Goal: Task Accomplishment & Management: Use online tool/utility

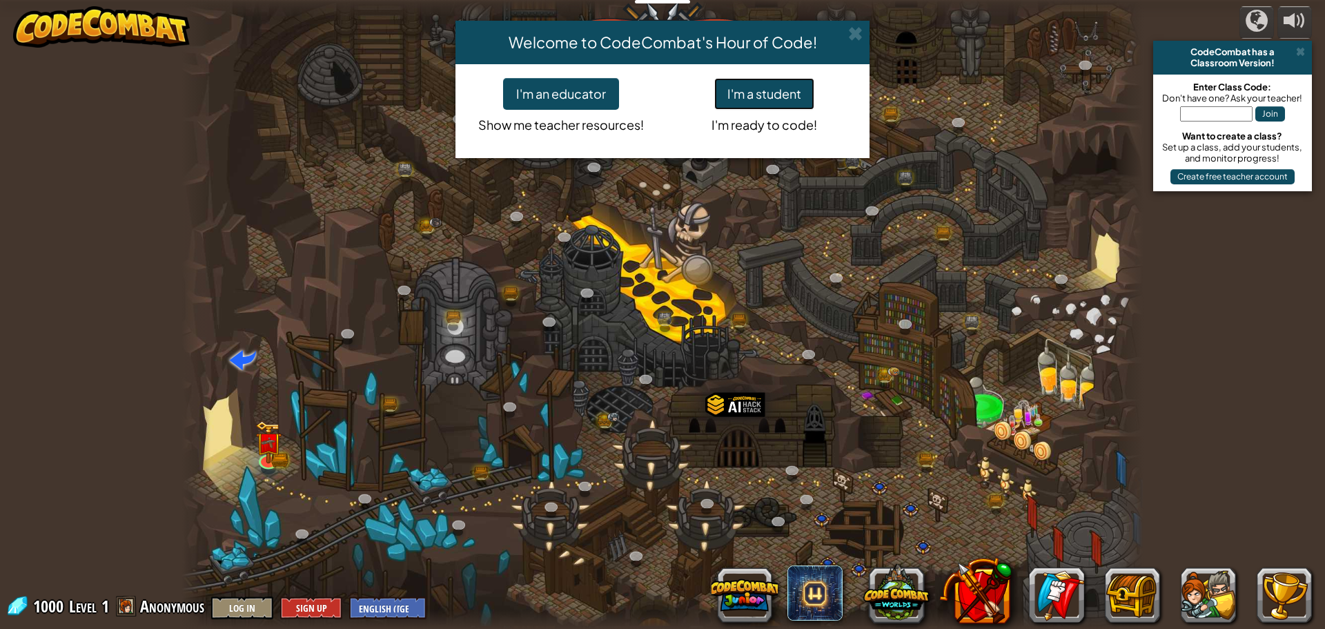
click at [760, 97] on button "I'm a student" at bounding box center [764, 94] width 100 height 32
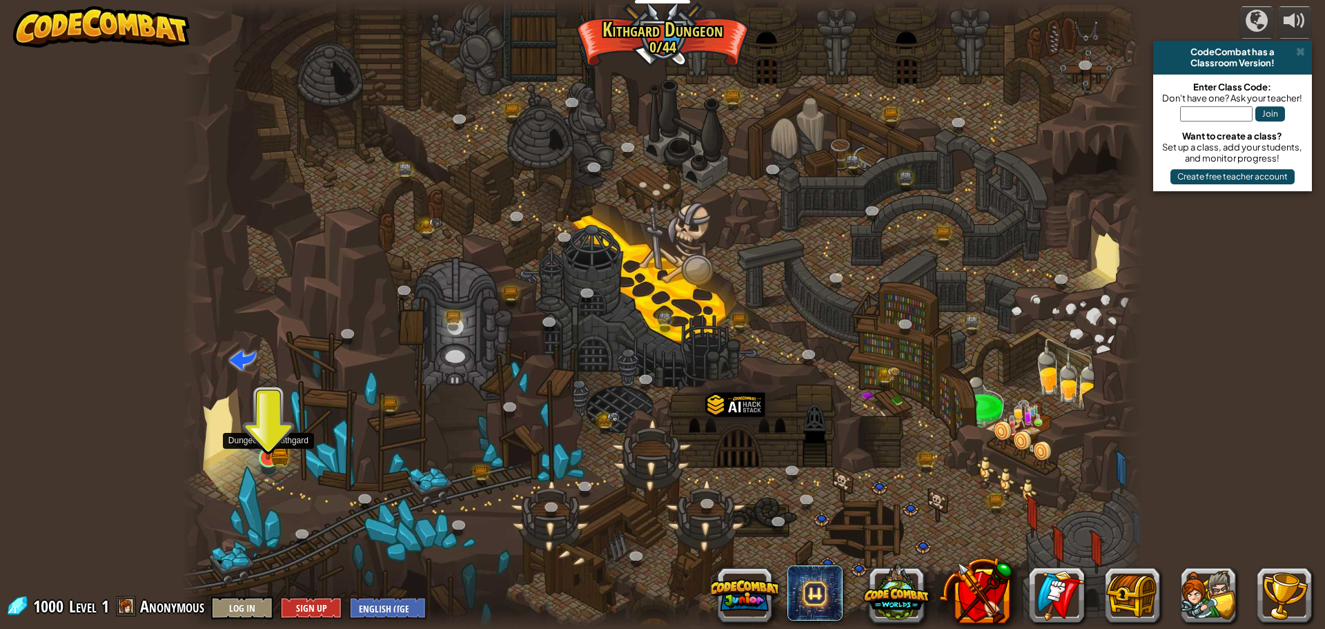
click at [276, 444] on img at bounding box center [268, 431] width 26 height 57
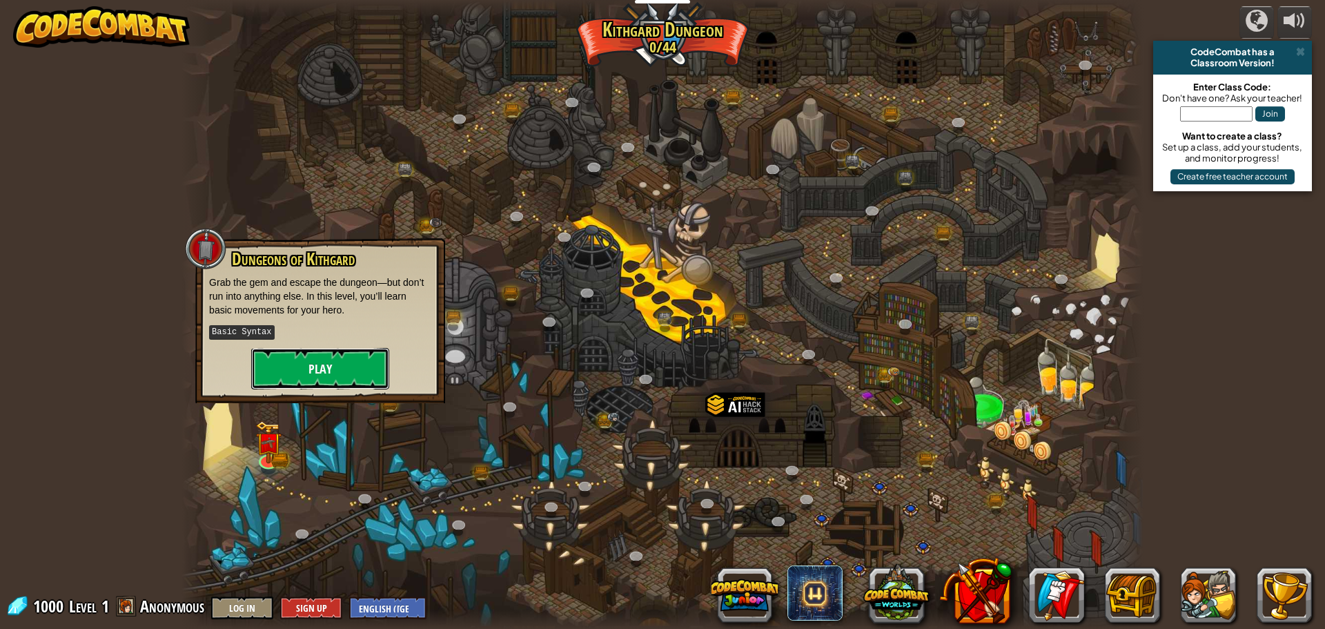
click at [324, 373] on button "Play" at bounding box center [320, 368] width 138 height 41
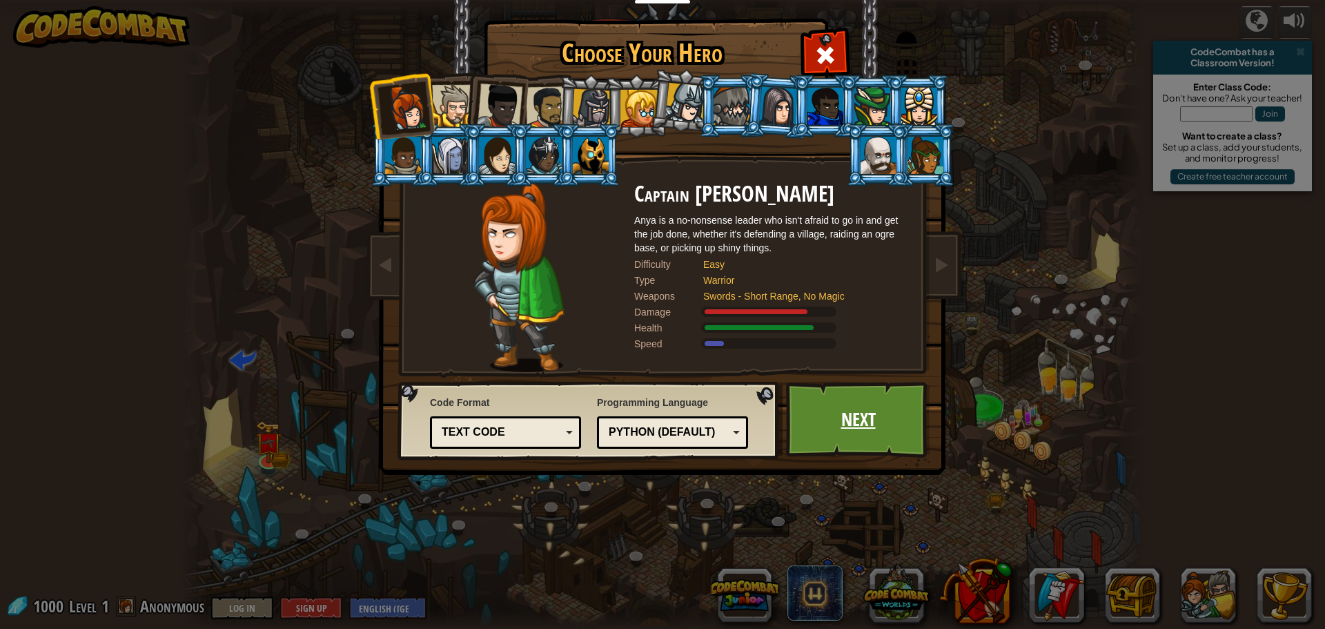
click at [873, 432] on link "Next" at bounding box center [858, 420] width 144 height 76
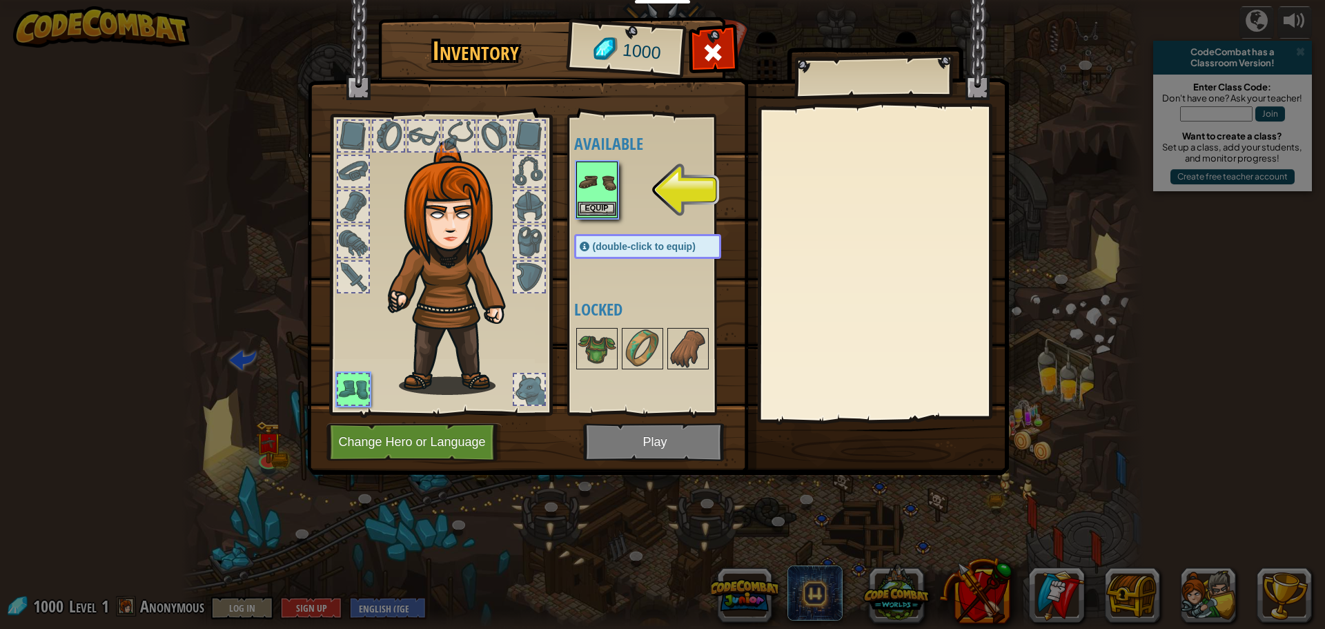
click at [591, 182] on img at bounding box center [597, 182] width 39 height 39
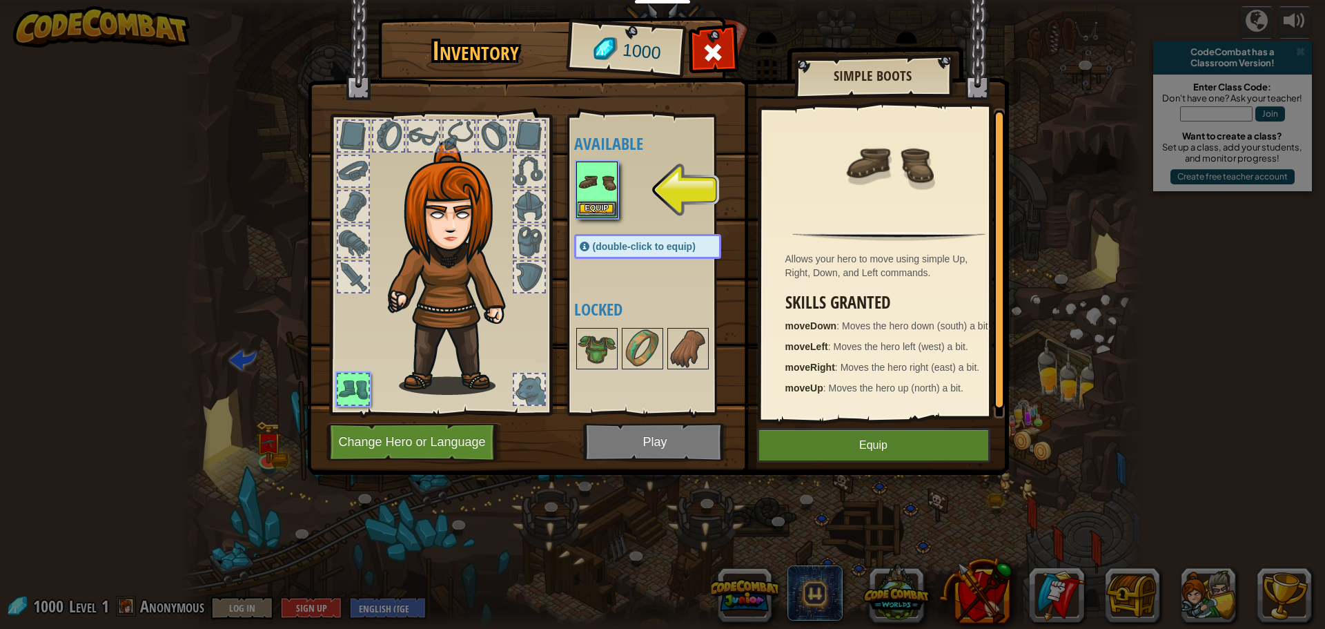
click at [591, 182] on img at bounding box center [597, 182] width 39 height 39
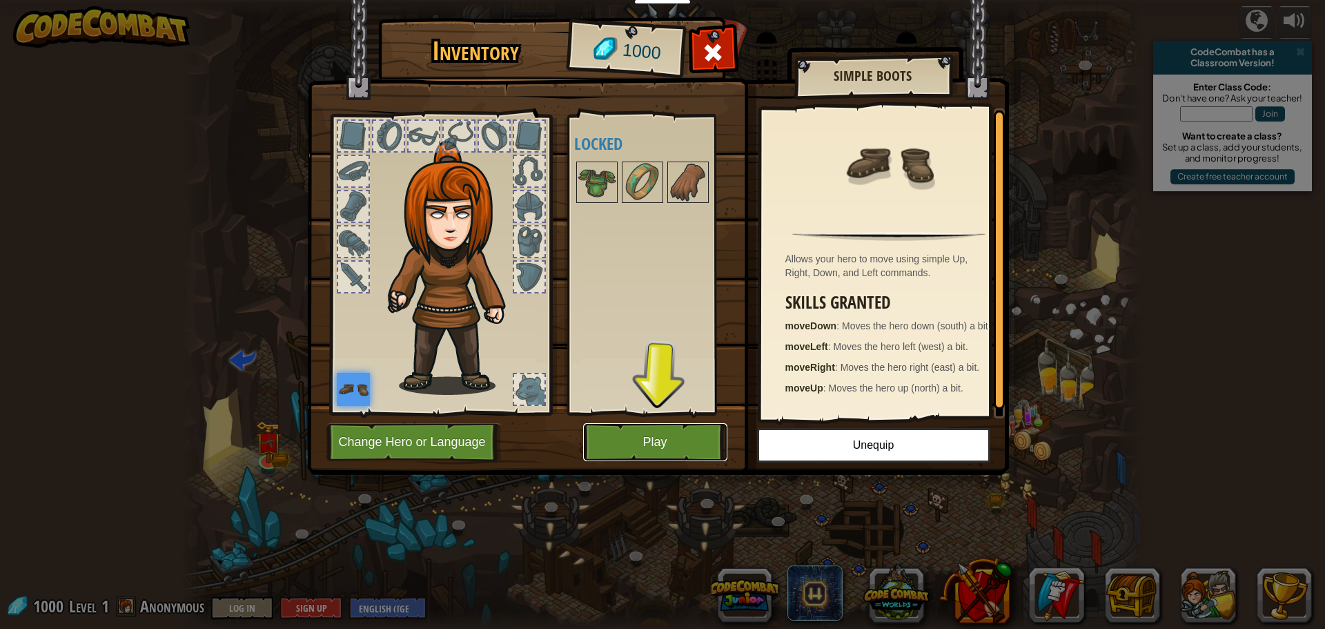
click at [649, 438] on button "Play" at bounding box center [655, 442] width 144 height 38
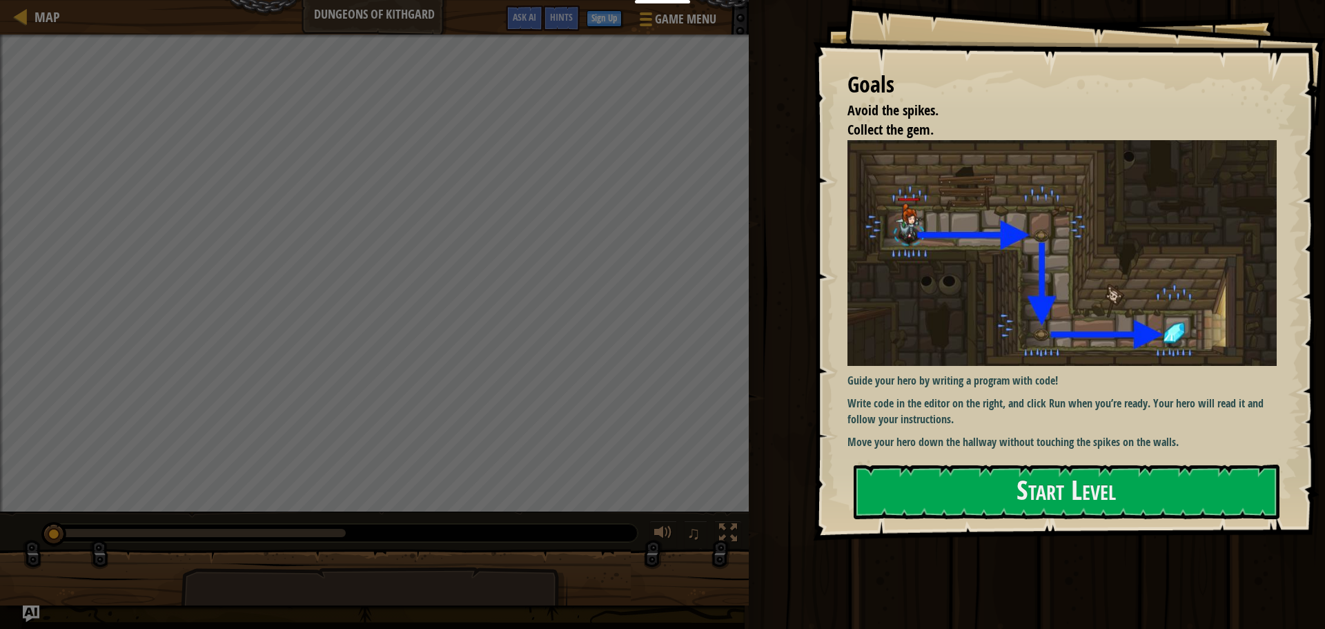
click at [980, 556] on div at bounding box center [1067, 548] width 426 height 31
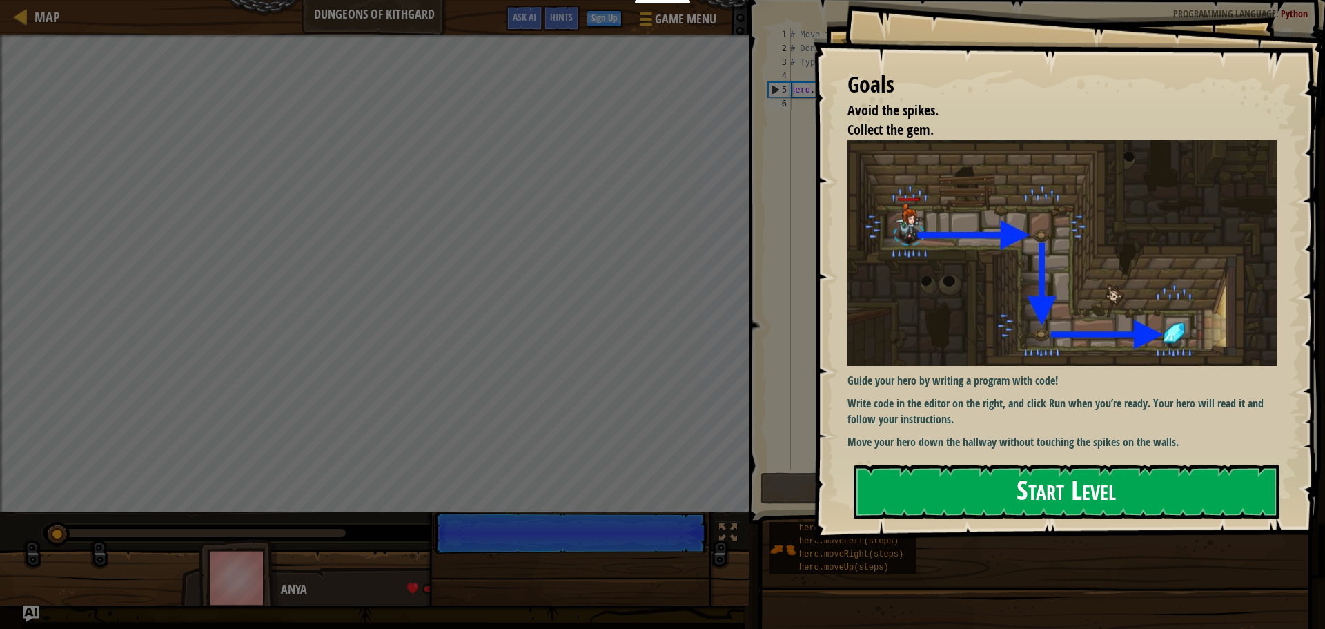
click at [1049, 491] on button "Start Level" at bounding box center [1067, 492] width 426 height 55
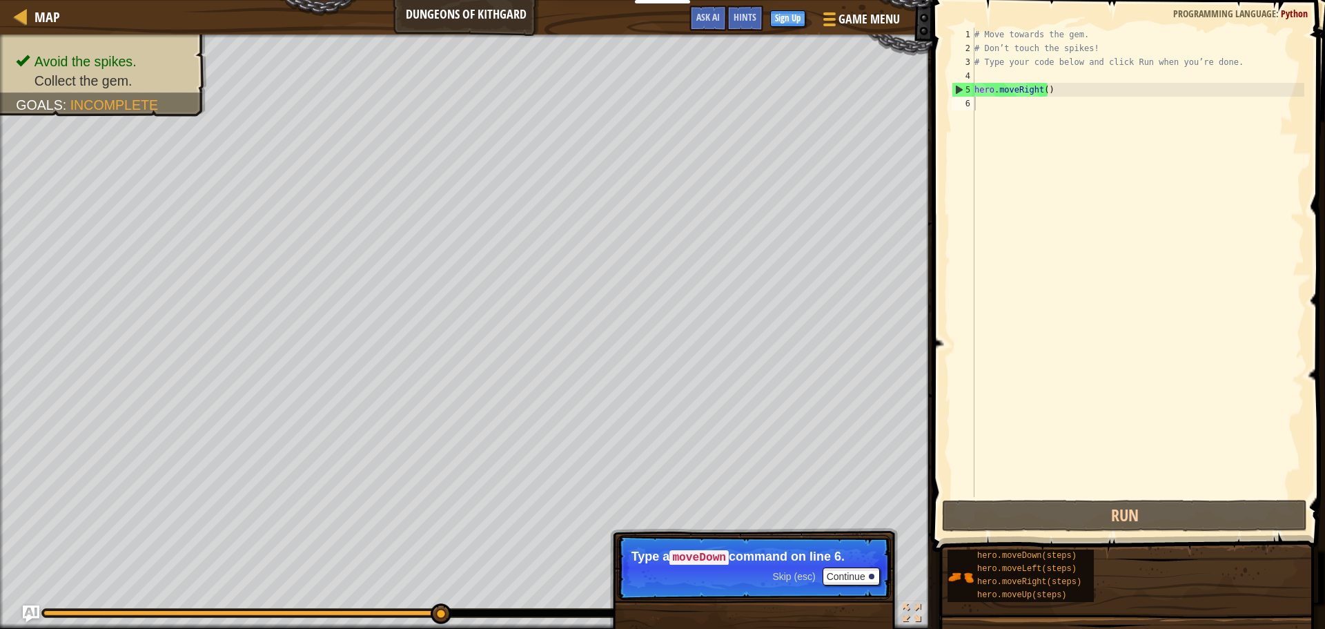
click at [694, 556] on code "moveDown" at bounding box center [698, 557] width 59 height 15
drag, startPoint x: 694, startPoint y: 556, endPoint x: 819, endPoint y: 570, distance: 125.1
click at [819, 569] on p "Skip (esc) Continue Type a moveDown command on line 6." at bounding box center [754, 567] width 274 height 65
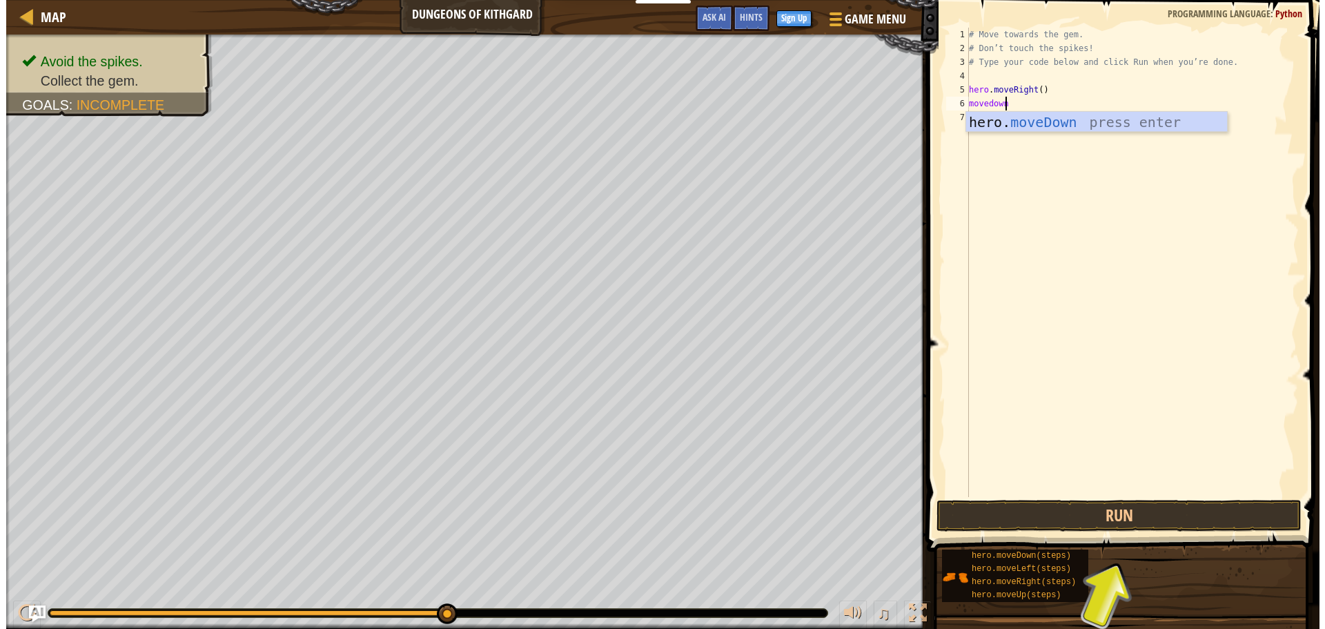
scroll to position [6, 2]
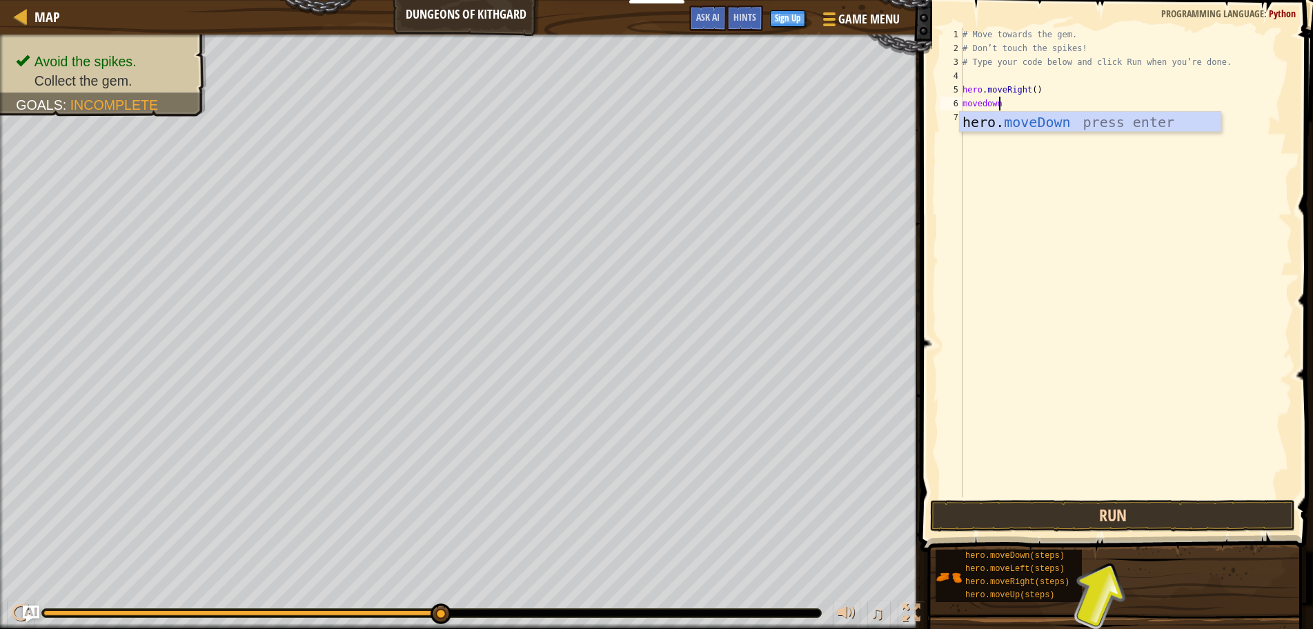
type textarea "movedown"
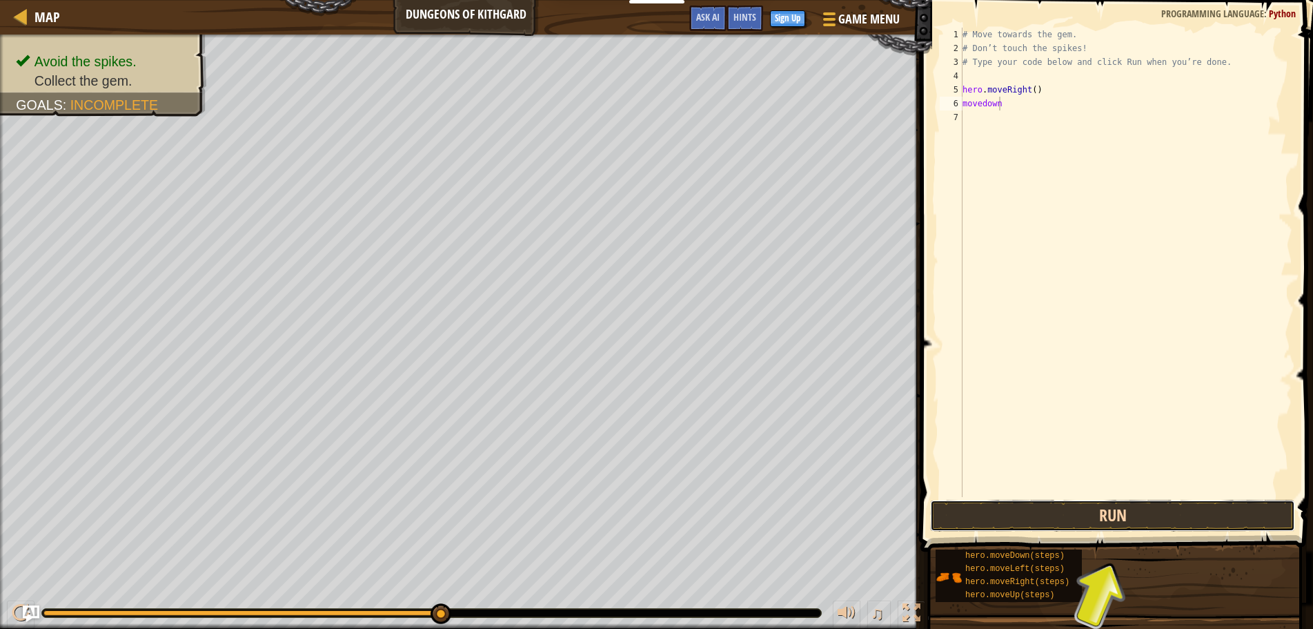
click at [1082, 520] on button "Run" at bounding box center [1112, 516] width 365 height 32
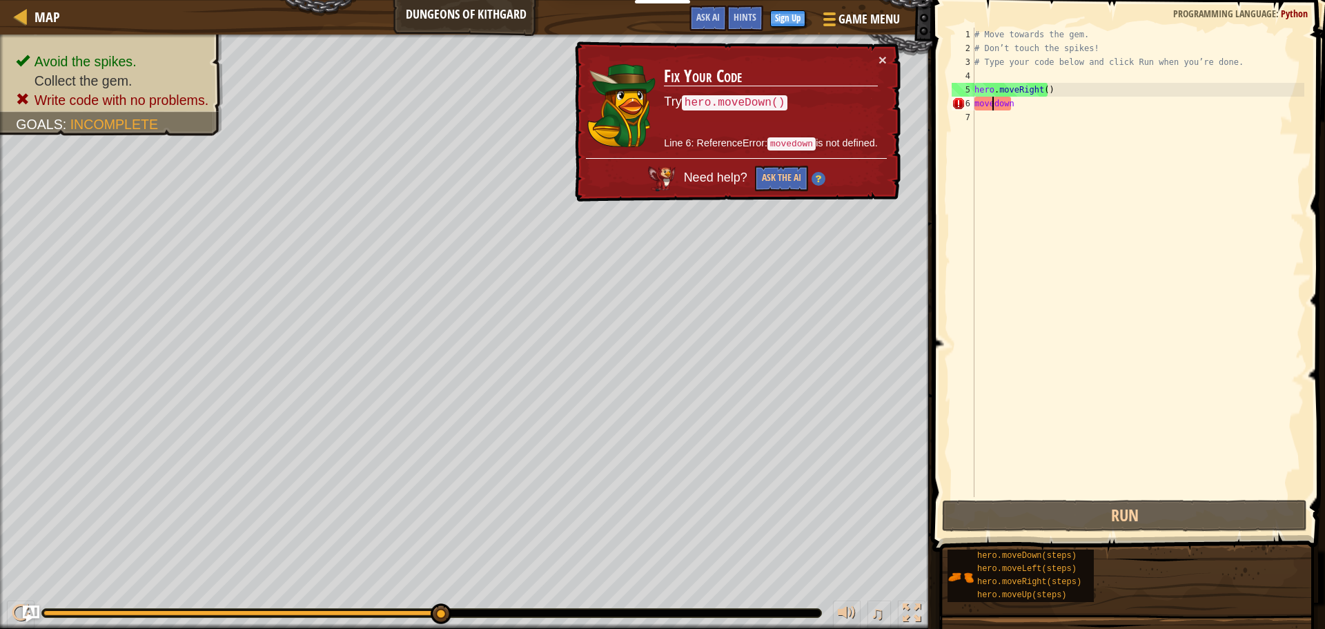
click at [993, 105] on div "# Move towards the gem. # Don’t touch the spikes! # Type your code below and cl…" at bounding box center [1138, 276] width 333 height 497
click at [817, 175] on img at bounding box center [818, 180] width 14 height 14
click at [817, 175] on img at bounding box center [817, 180] width 14 height 14
click at [817, 175] on img at bounding box center [818, 179] width 14 height 14
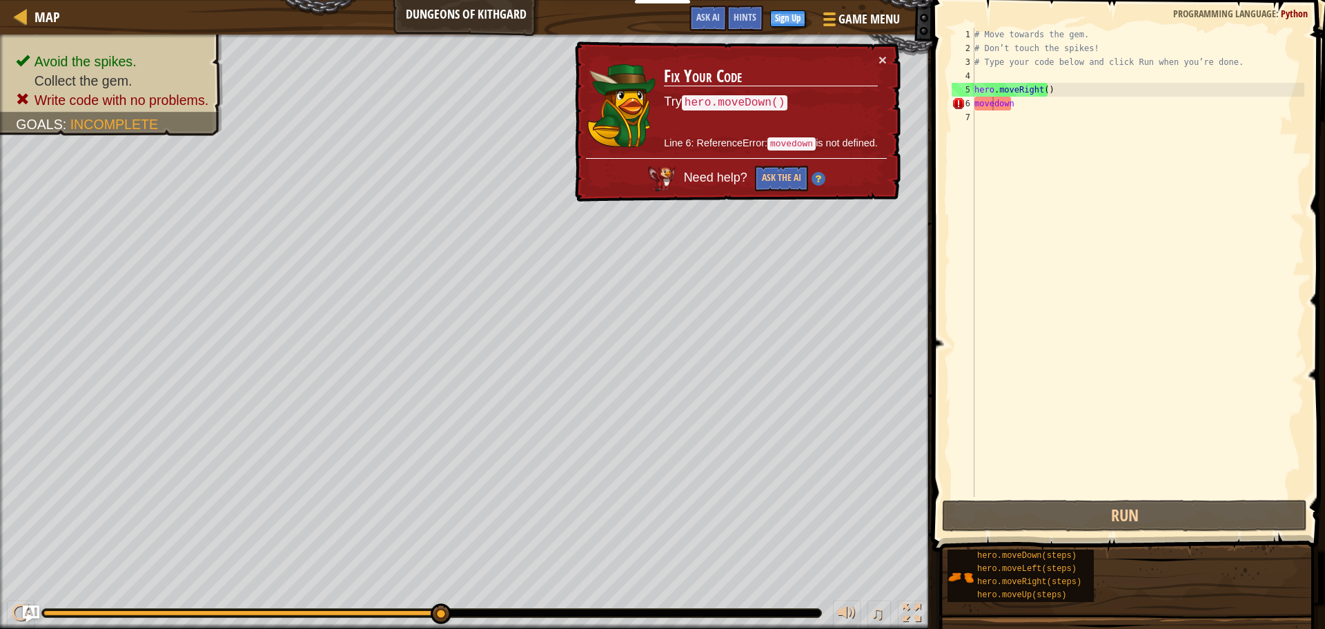
click at [817, 175] on img at bounding box center [817, 180] width 14 height 14
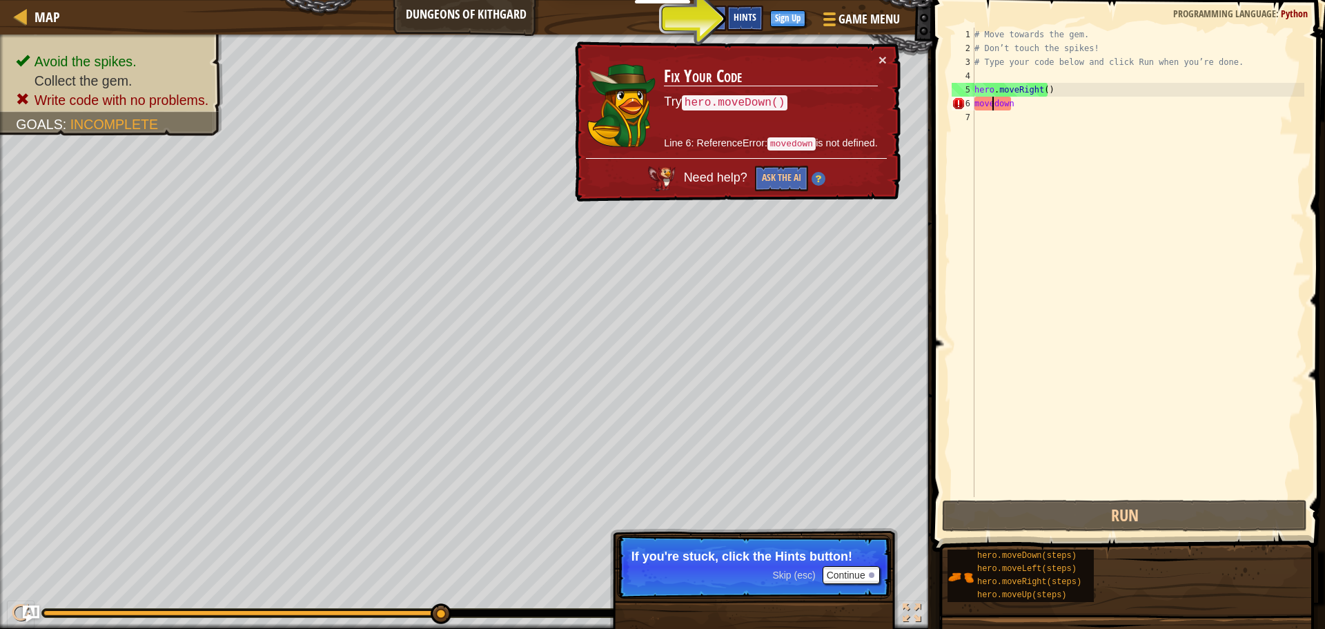
click at [741, 14] on span "Hints" at bounding box center [745, 16] width 23 height 13
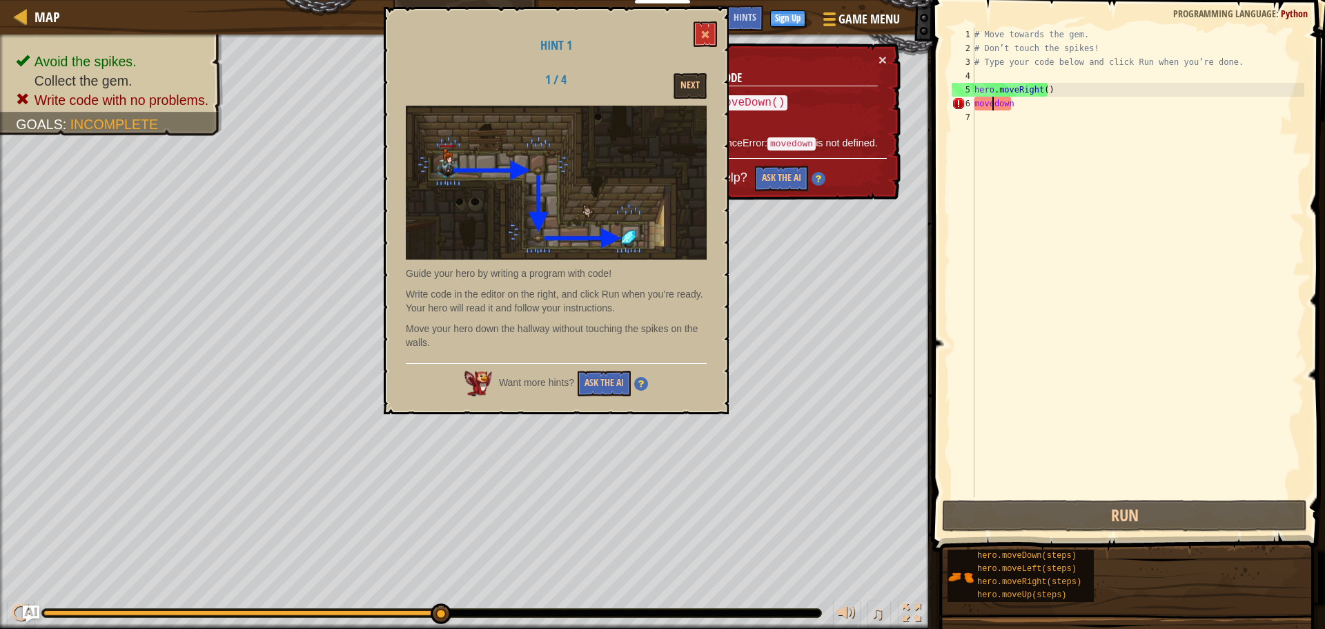
click at [1058, 111] on div "# Move towards the gem. # Don’t touch the spikes! # Type your code below and cl…" at bounding box center [1138, 276] width 333 height 497
click at [701, 34] on button at bounding box center [705, 34] width 23 height 26
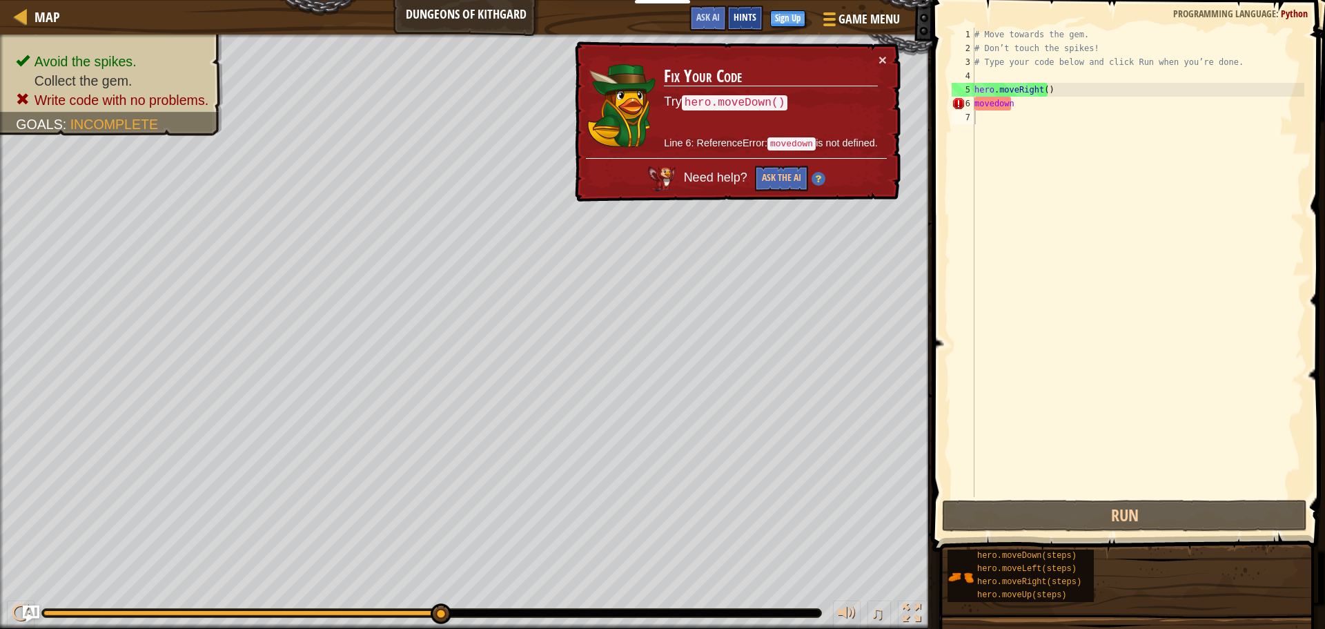
click at [753, 18] on span "Hints" at bounding box center [745, 16] width 23 height 13
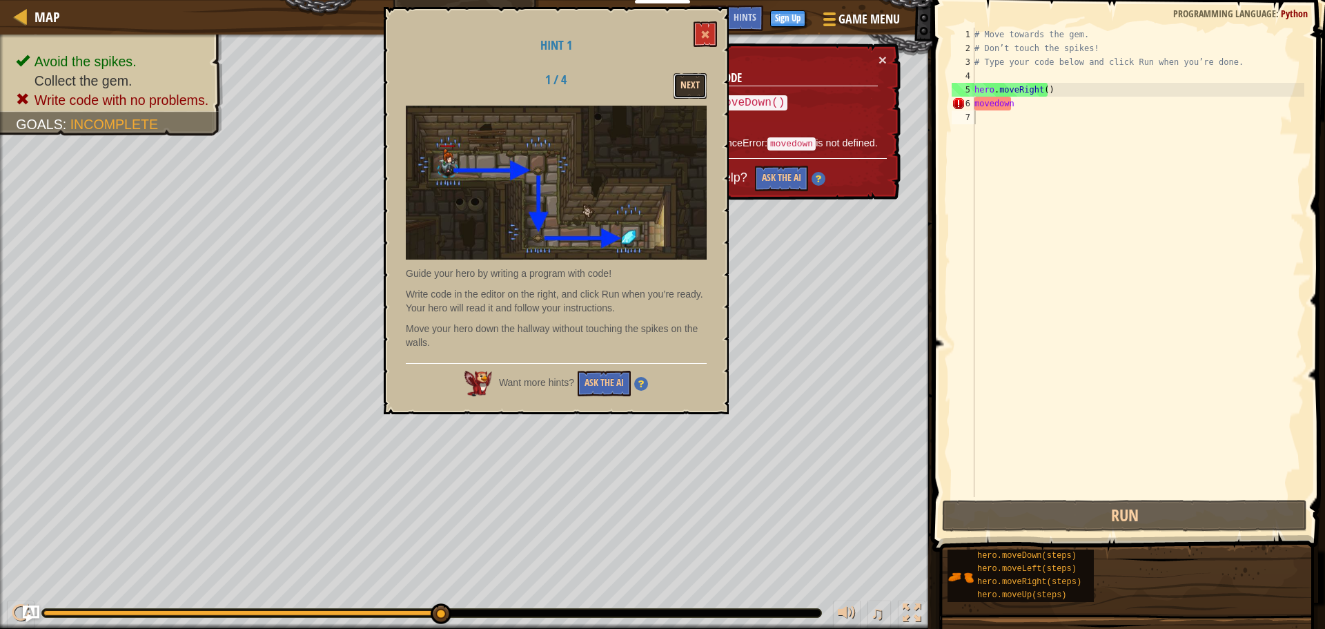
click at [684, 82] on button "Next" at bounding box center [690, 86] width 33 height 26
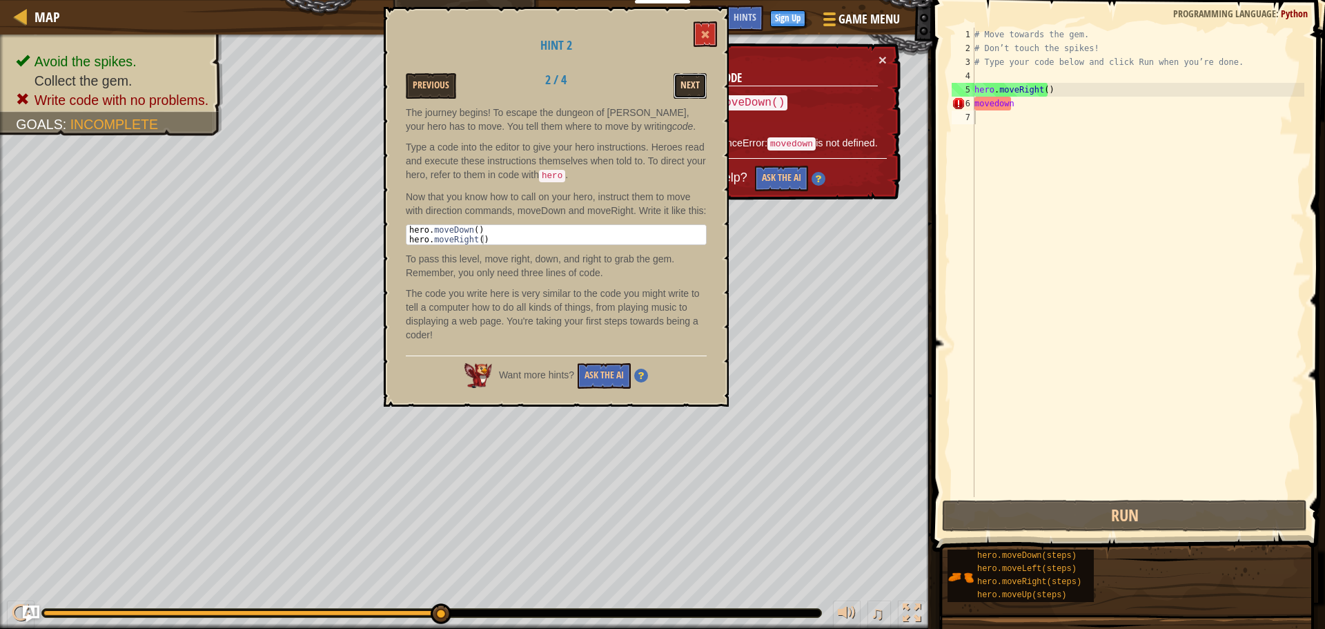
click at [694, 79] on button "Next" at bounding box center [690, 86] width 33 height 26
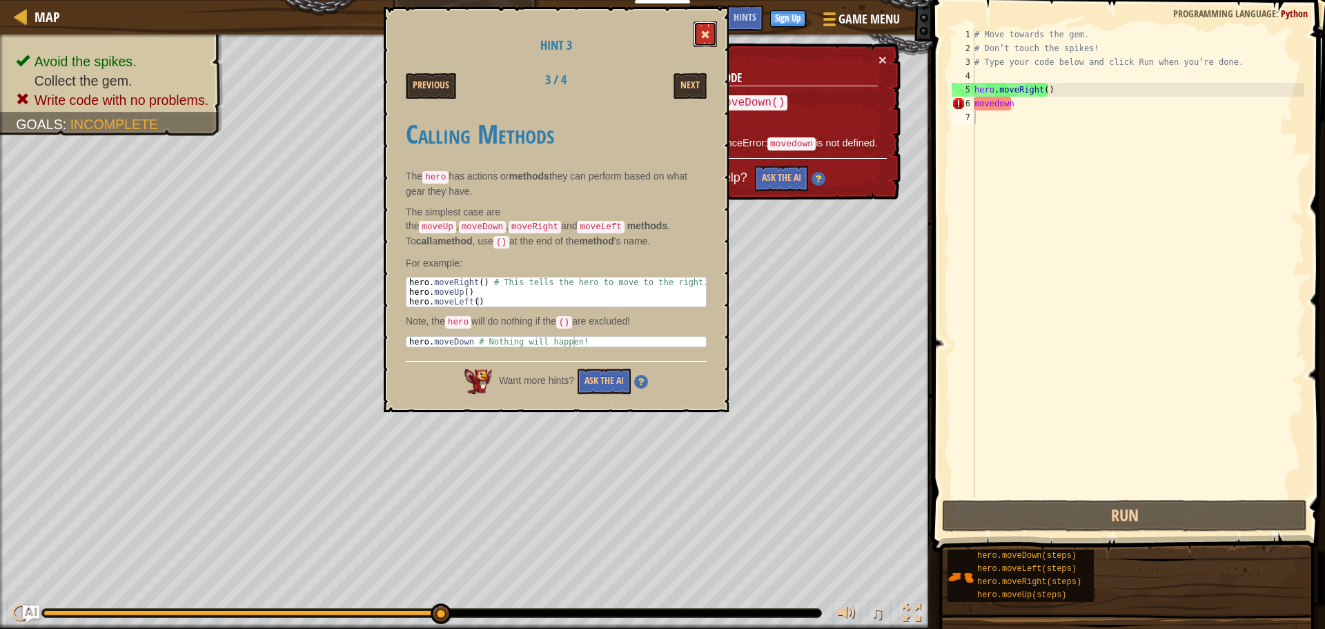
click at [703, 28] on button at bounding box center [705, 34] width 23 height 26
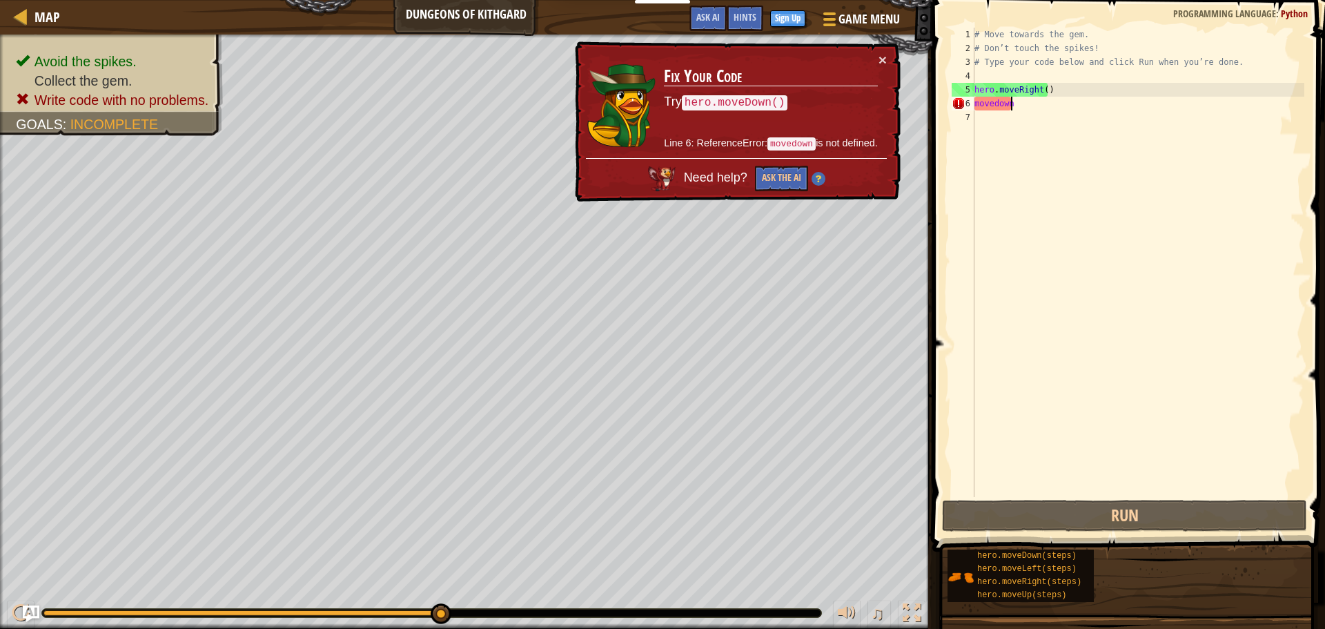
click at [1043, 107] on div "# Move towards the gem. # Don’t touch the spikes! # Type your code below and cl…" at bounding box center [1138, 276] width 333 height 497
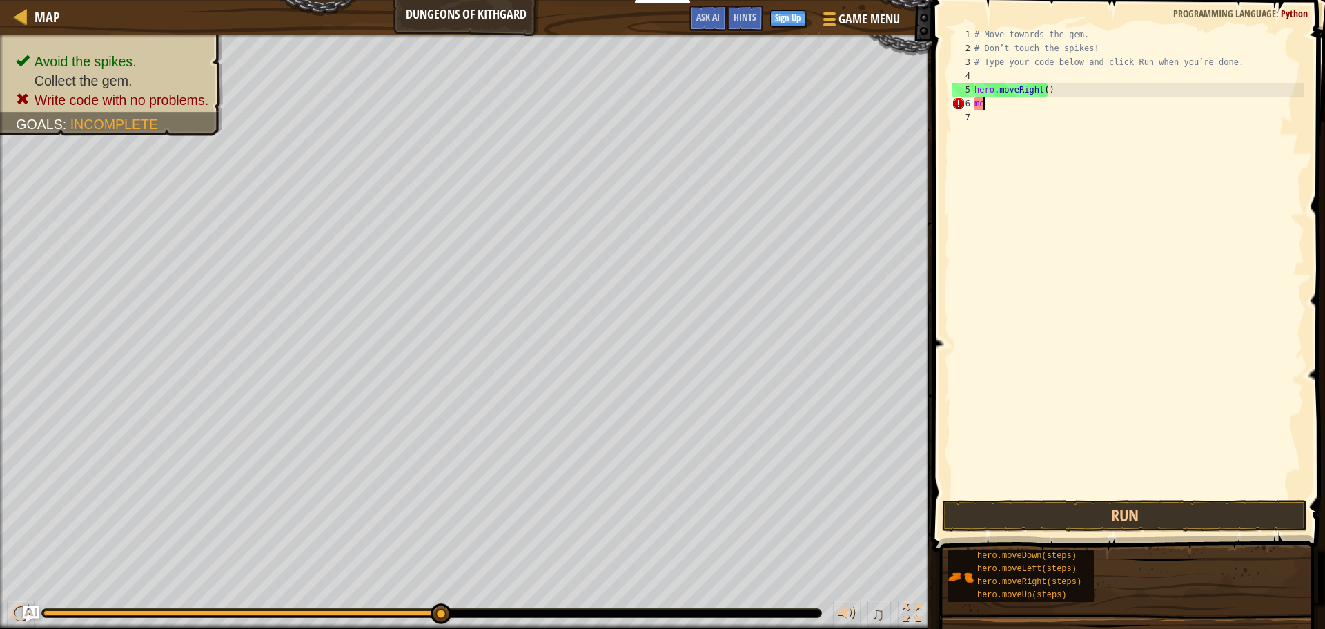
type textarea "m"
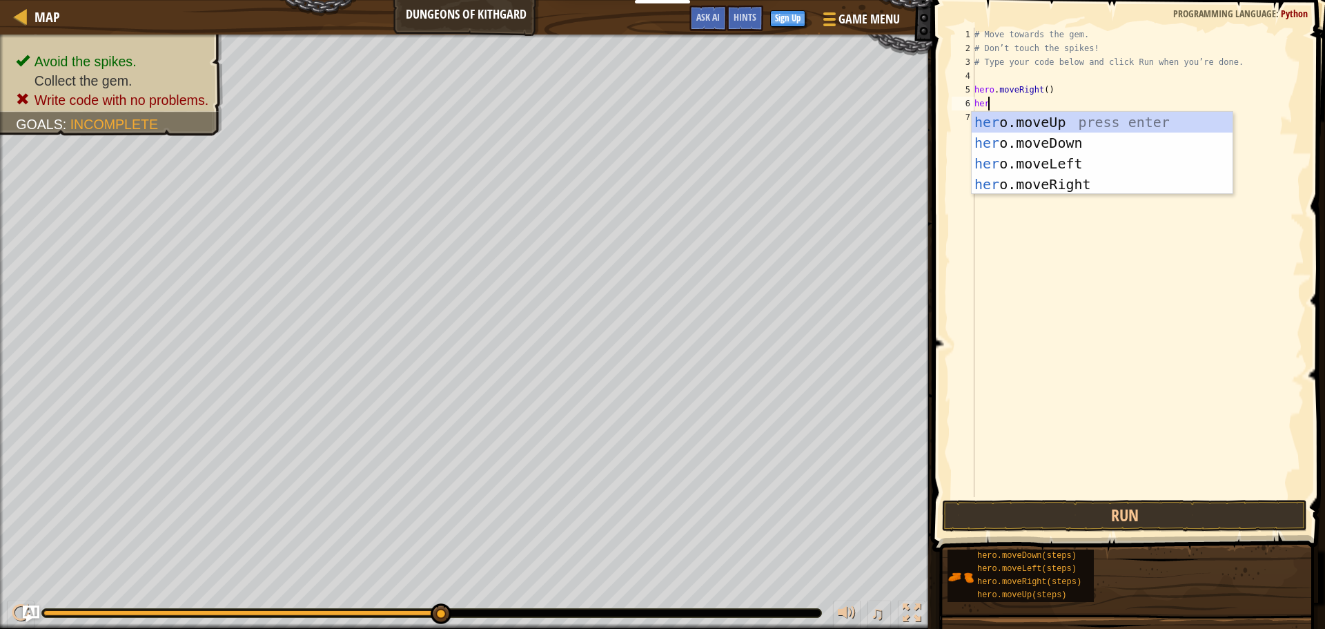
scroll to position [6, 1]
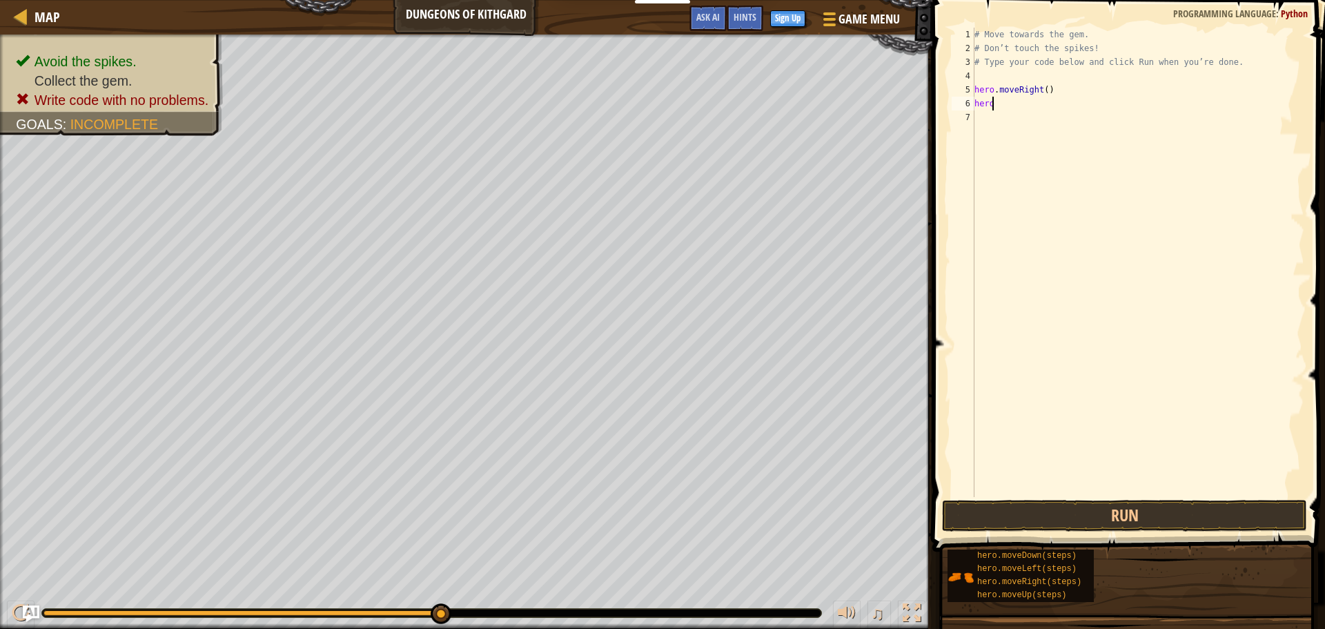
type textarea "hero."
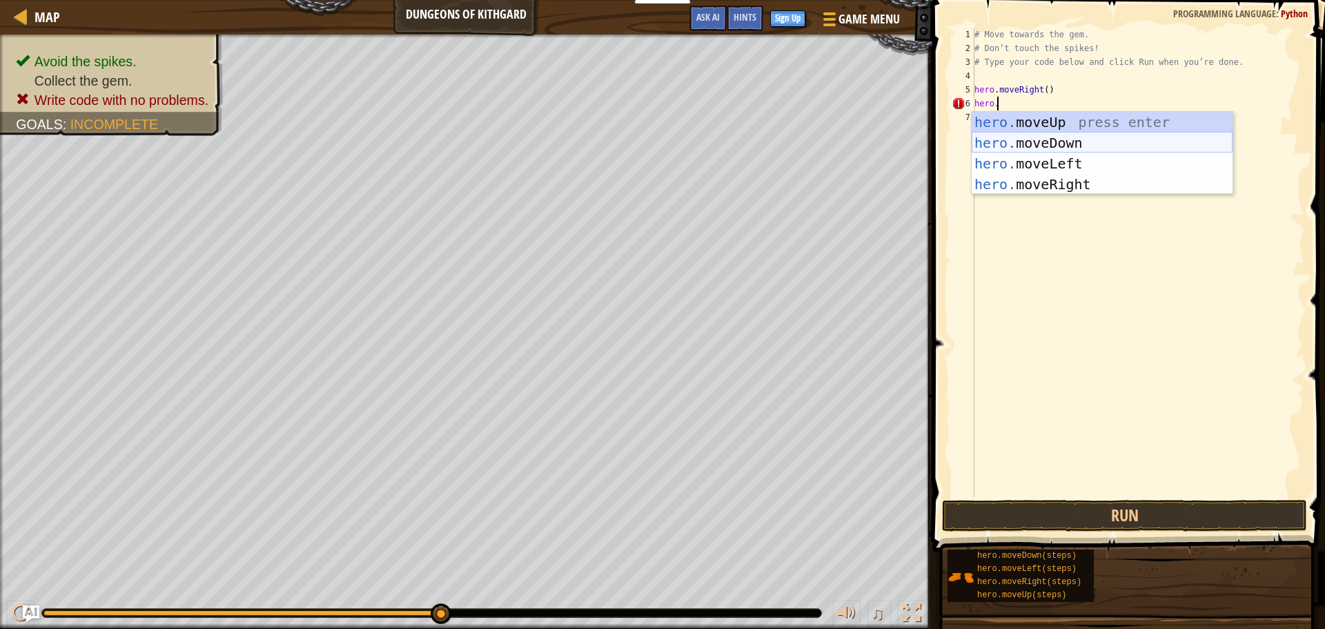
click at [1045, 140] on div "hero. moveUp press enter hero. moveDown press enter hero. moveLeft press enter …" at bounding box center [1102, 174] width 261 height 124
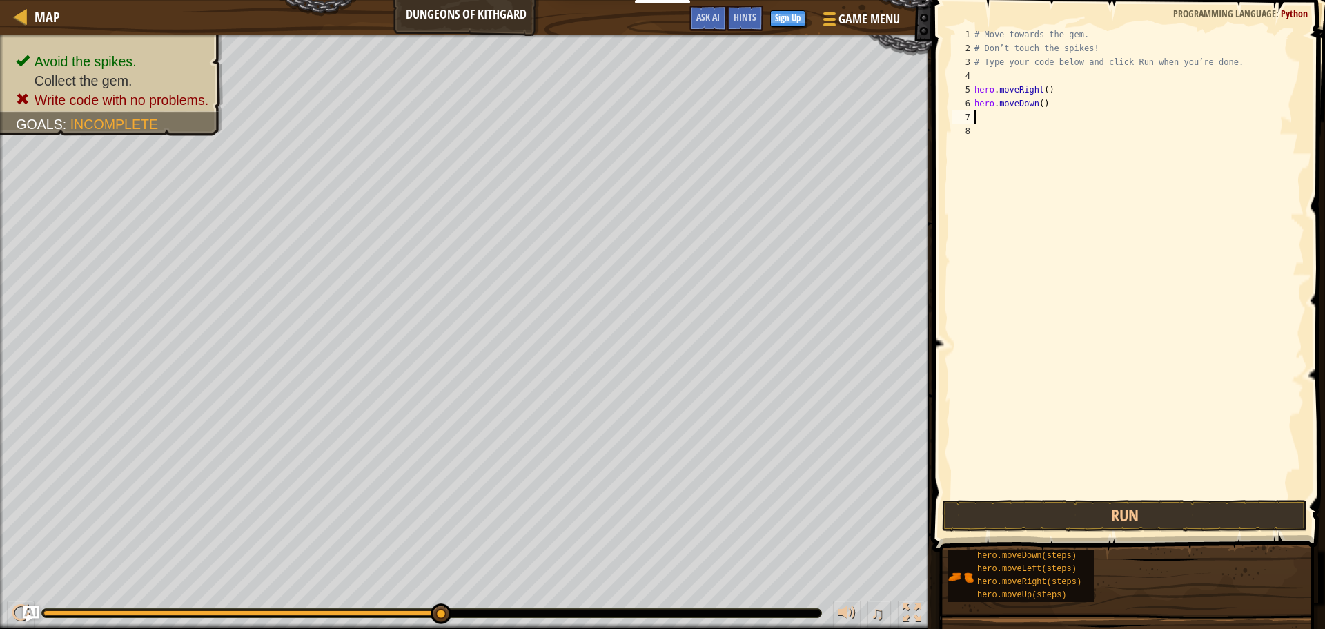
scroll to position [6, 0]
click at [1045, 101] on div "# Move towards the gem. # Don’t touch the spikes! # Type your code below and cl…" at bounding box center [1138, 276] width 333 height 497
type textarea "hero.moveDown()"
click at [1044, 111] on div "# Move towards the gem. # Don’t touch the spikes! # Type your code below and cl…" at bounding box center [1138, 276] width 333 height 497
click at [1044, 108] on div "# Move towards the gem. # Don’t touch the spikes! # Type your code below and cl…" at bounding box center [1138, 276] width 333 height 497
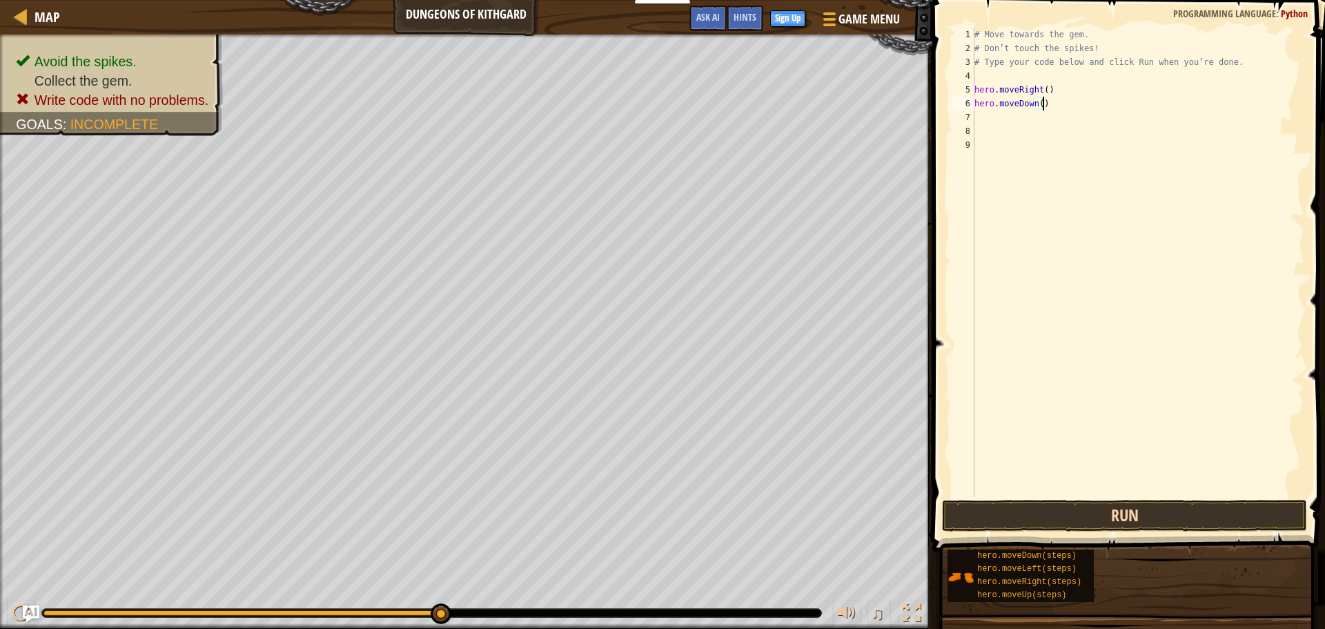
type textarea "hero.moveDown()"
click at [1116, 513] on button "Run" at bounding box center [1124, 516] width 365 height 32
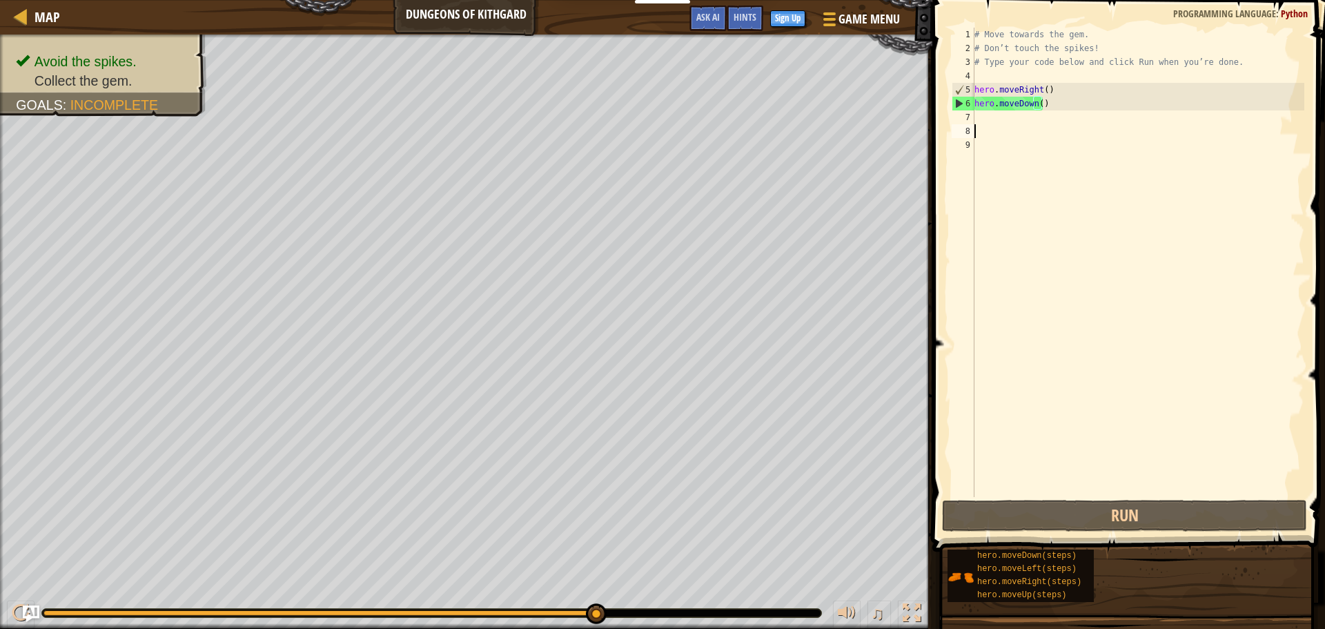
click at [988, 125] on div "# Move towards the gem. # Don’t touch the spikes! # Type your code below and cl…" at bounding box center [1138, 276] width 333 height 497
click at [988, 117] on div "# Move towards the gem. # Don’t touch the spikes! # Type your code below and cl…" at bounding box center [1138, 276] width 333 height 497
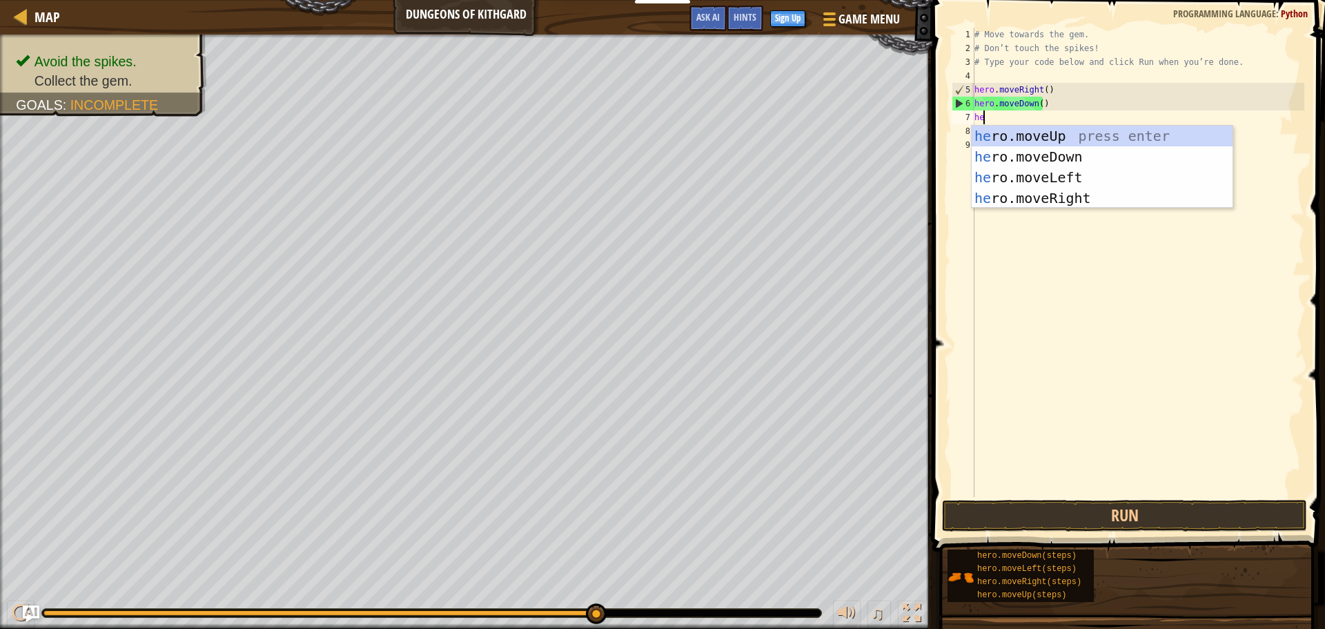
type textarea "heo"
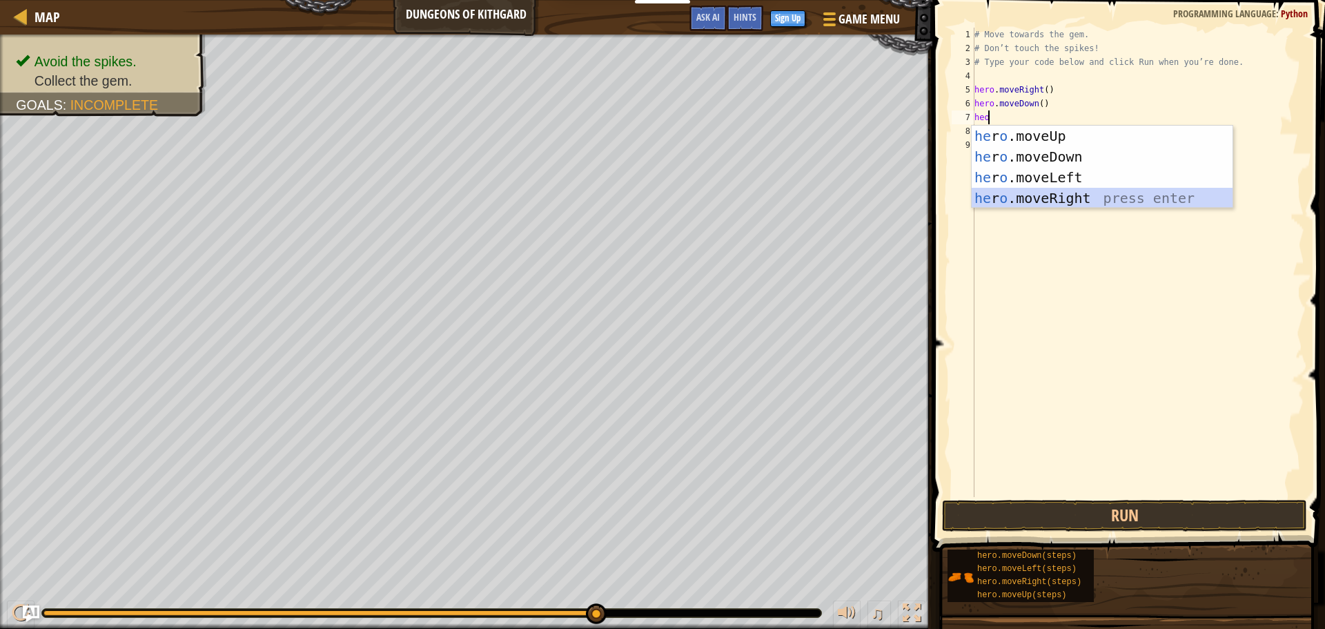
click at [1010, 198] on div "he r o .moveUp press enter he r o .moveDown press enter he r o .moveLeft press …" at bounding box center [1102, 188] width 261 height 124
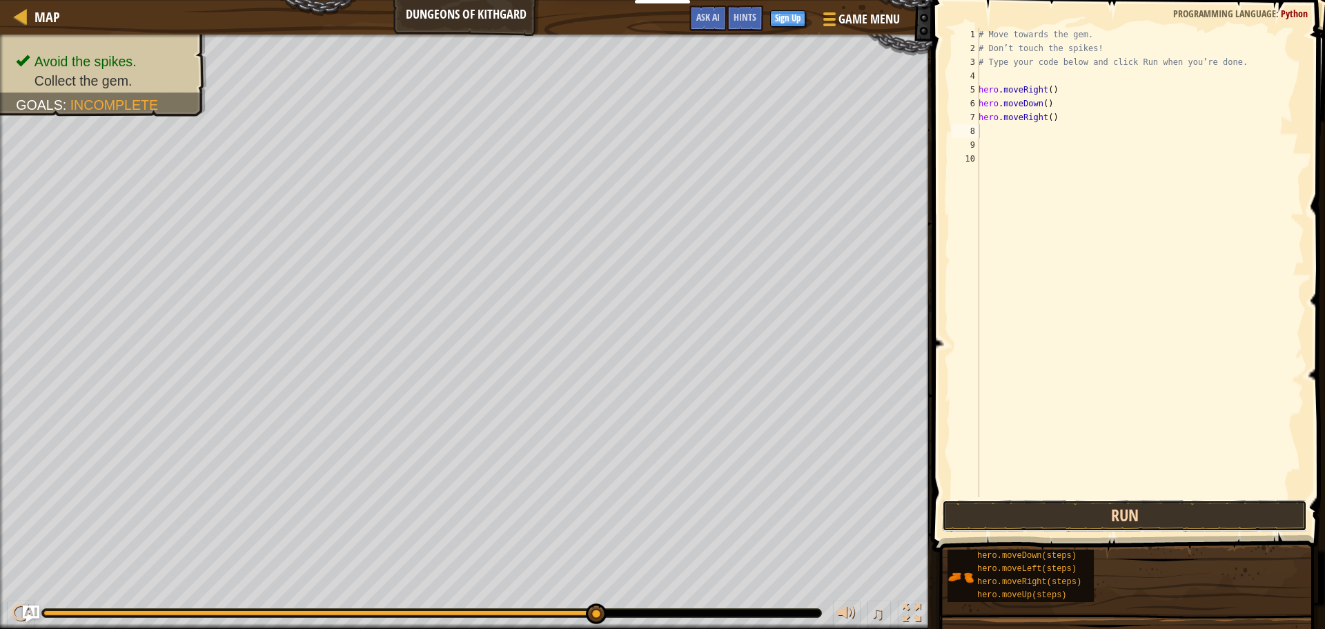
click at [1106, 527] on button "Run" at bounding box center [1124, 516] width 365 height 32
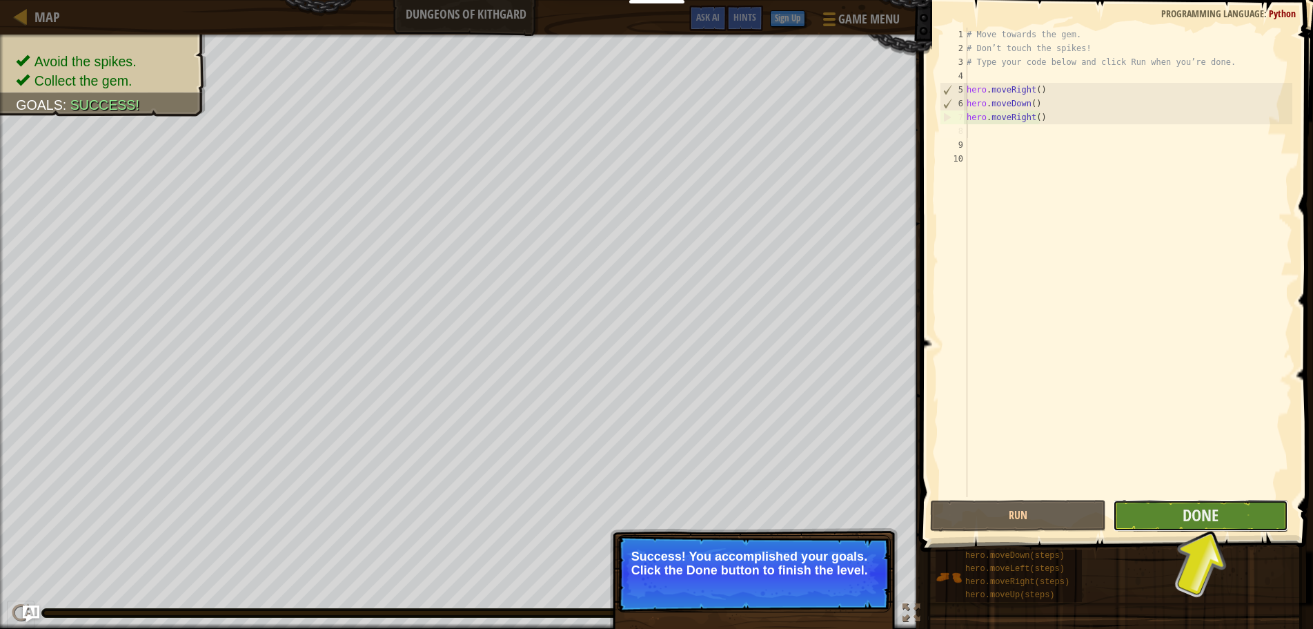
click at [1191, 516] on span "Done" at bounding box center [1201, 515] width 36 height 22
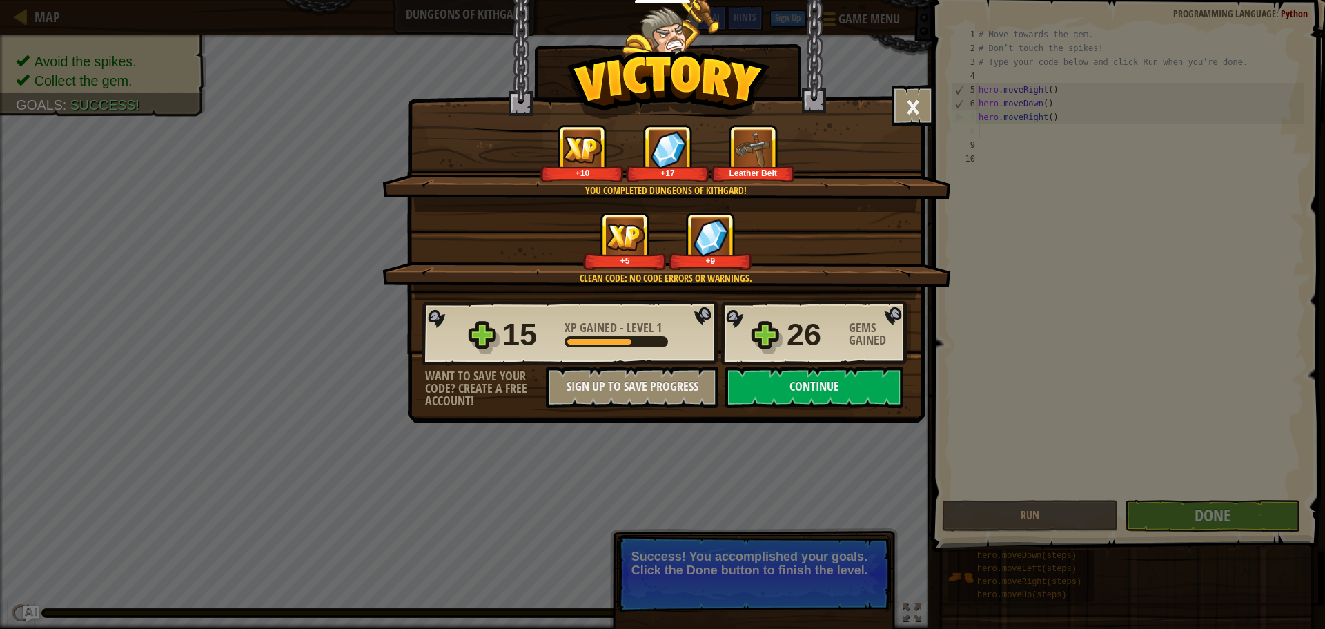
click at [1213, 413] on div "× Well done, hero. You’re building the strength to escape [PERSON_NAME]. How fu…" at bounding box center [662, 314] width 1325 height 629
click at [1013, 337] on div "× Well done, hero. You’re building the strength to escape [PERSON_NAME]. How fu…" at bounding box center [662, 314] width 1325 height 629
click at [638, 390] on button "Sign Up to Save Progress" at bounding box center [632, 386] width 173 height 41
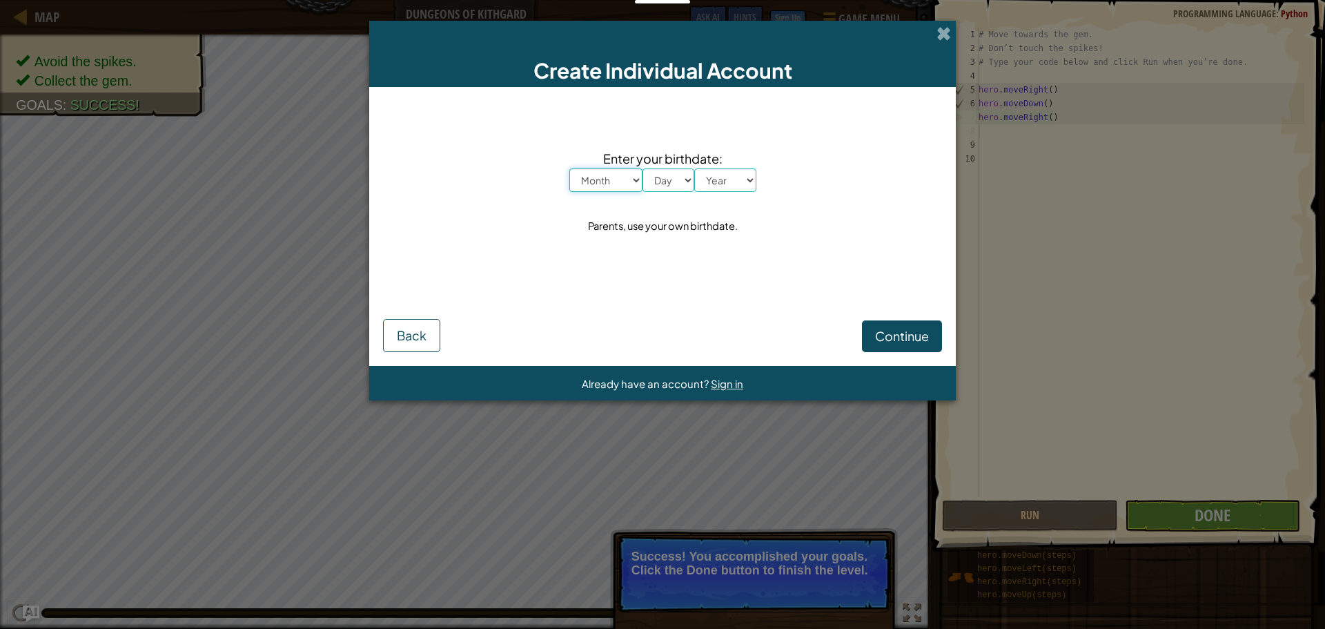
click at [634, 184] on select "Month January February March April May June July August September October Novem…" at bounding box center [605, 179] width 73 height 23
click at [648, 258] on div "Enter your birthdate: Month January February March April May June July August S…" at bounding box center [662, 193] width 559 height 184
click at [724, 384] on span "Sign in" at bounding box center [727, 383] width 32 height 13
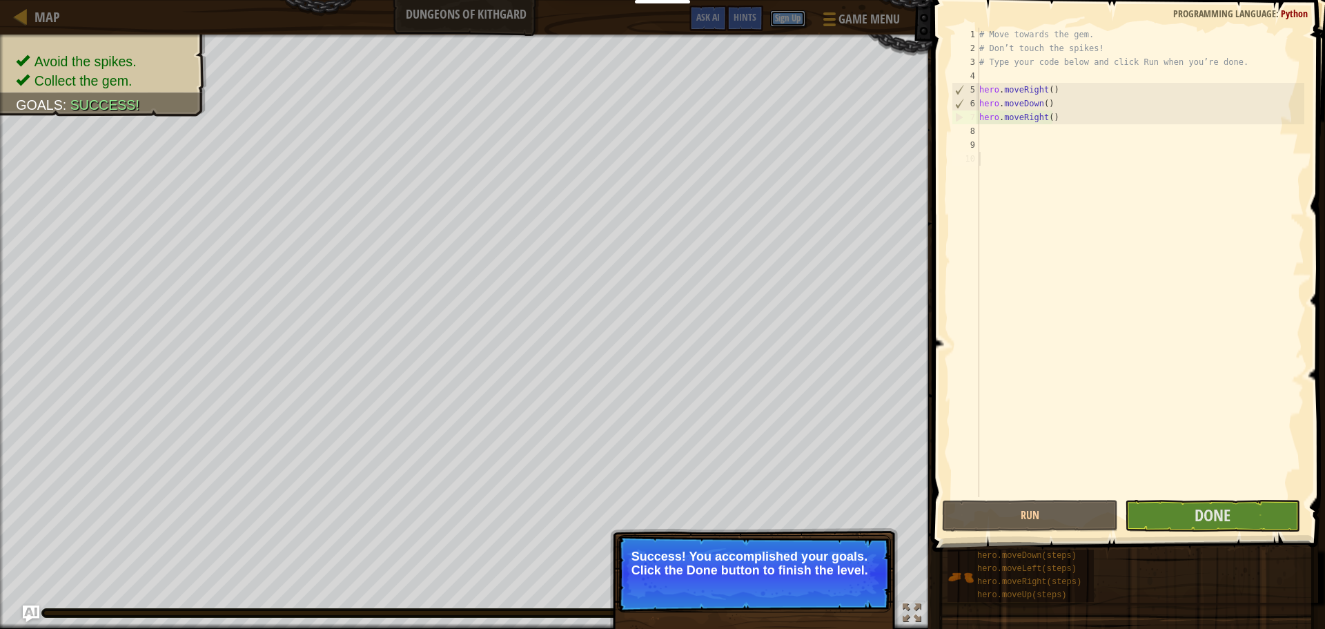
click at [795, 17] on button "Sign Up" at bounding box center [787, 18] width 35 height 17
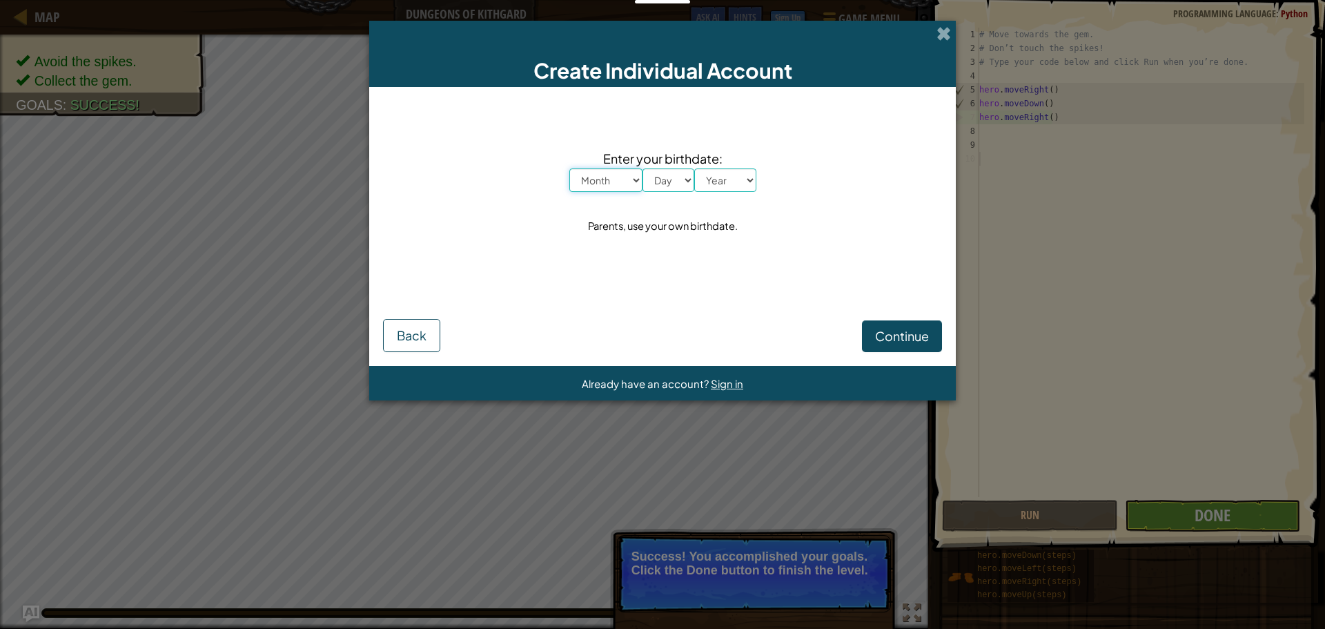
click at [625, 177] on select "Month January February March April May June July August September October Novem…" at bounding box center [605, 179] width 73 height 23
select select "10"
click at [569, 168] on select "Month January February March April May June July August September October Novem…" at bounding box center [605, 179] width 73 height 23
click at [673, 178] on select "Day 1 2 3 4 5 6 7 8 9 10 11 12 13 14 15 16 17 18 19 20 21 22 23 24 25 26 27 28 …" at bounding box center [669, 179] width 52 height 23
select select "10"
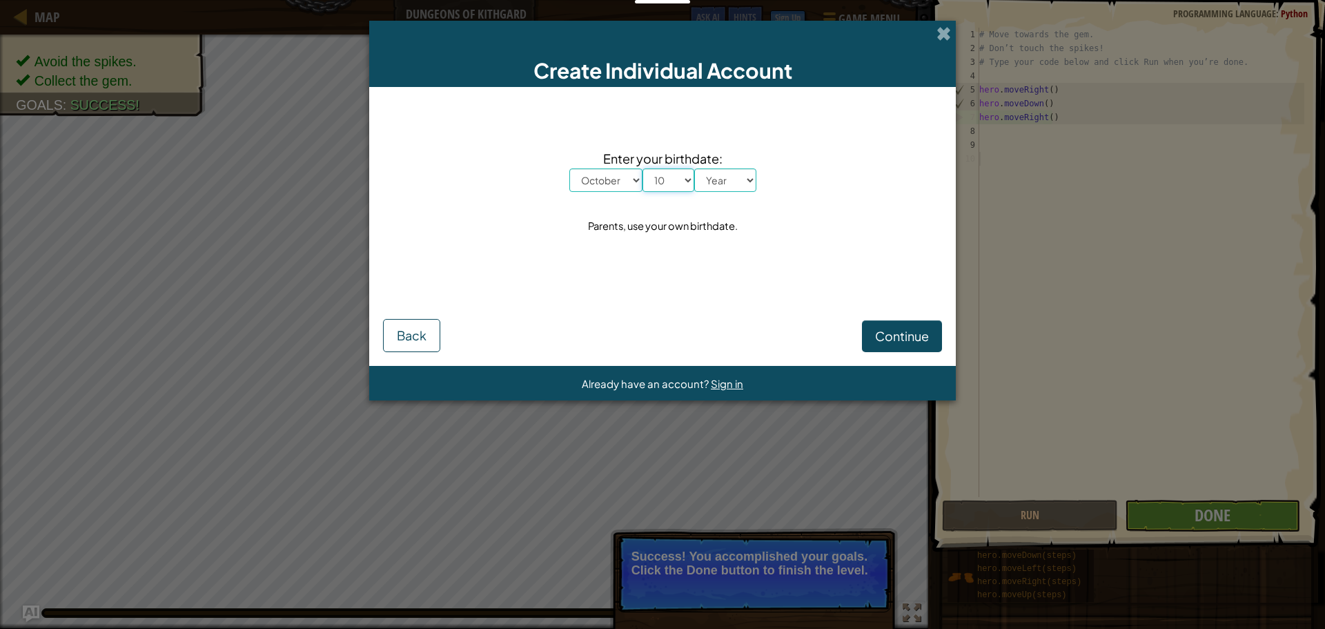
click at [643, 168] on select "Day 1 2 3 4 5 6 7 8 9 10 11 12 13 14 15 16 17 18 19 20 21 22 23 24 25 26 27 28 …" at bounding box center [669, 179] width 52 height 23
click at [734, 180] on select "Year [DATE] 2024 2023 2022 2021 2020 2019 2018 2017 2016 2015 2014 2013 2012 20…" at bounding box center [725, 179] width 62 height 23
select select "2000"
click at [694, 168] on select "Year [DATE] 2024 2023 2022 2021 2020 2019 2018 2017 2016 2015 2014 2013 2012 20…" at bounding box center [725, 179] width 62 height 23
click at [892, 338] on span "Continue" at bounding box center [902, 336] width 54 height 16
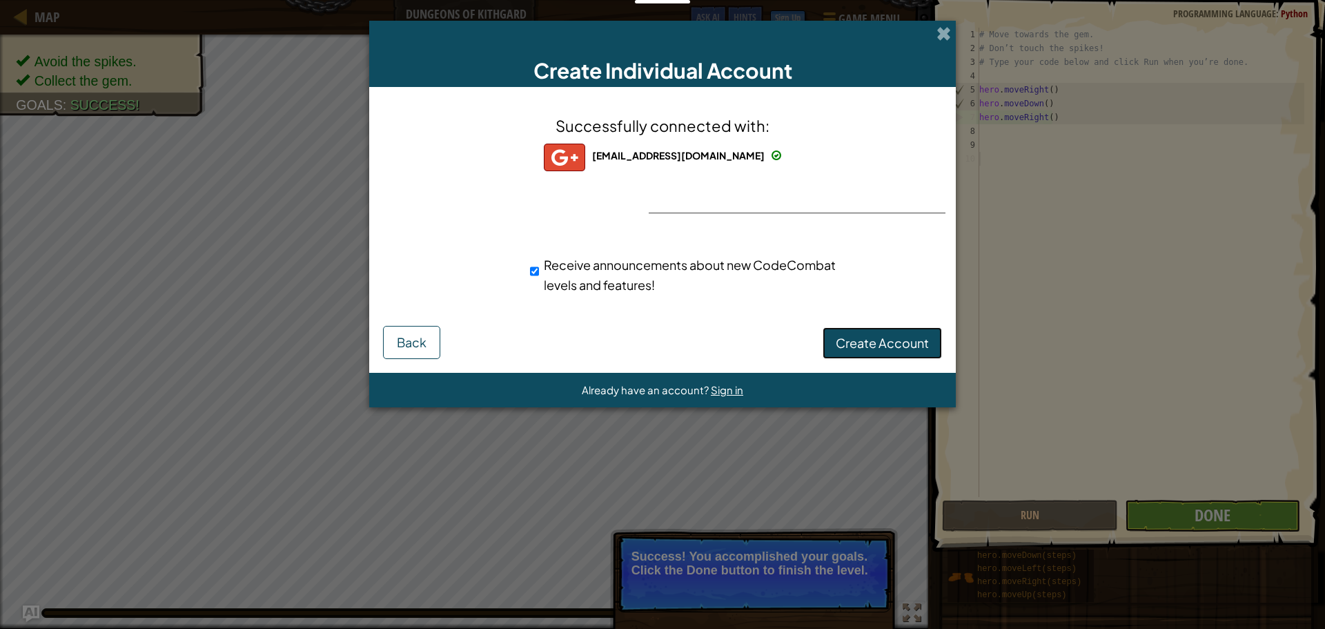
click at [843, 335] on span "Create Account" at bounding box center [882, 343] width 93 height 16
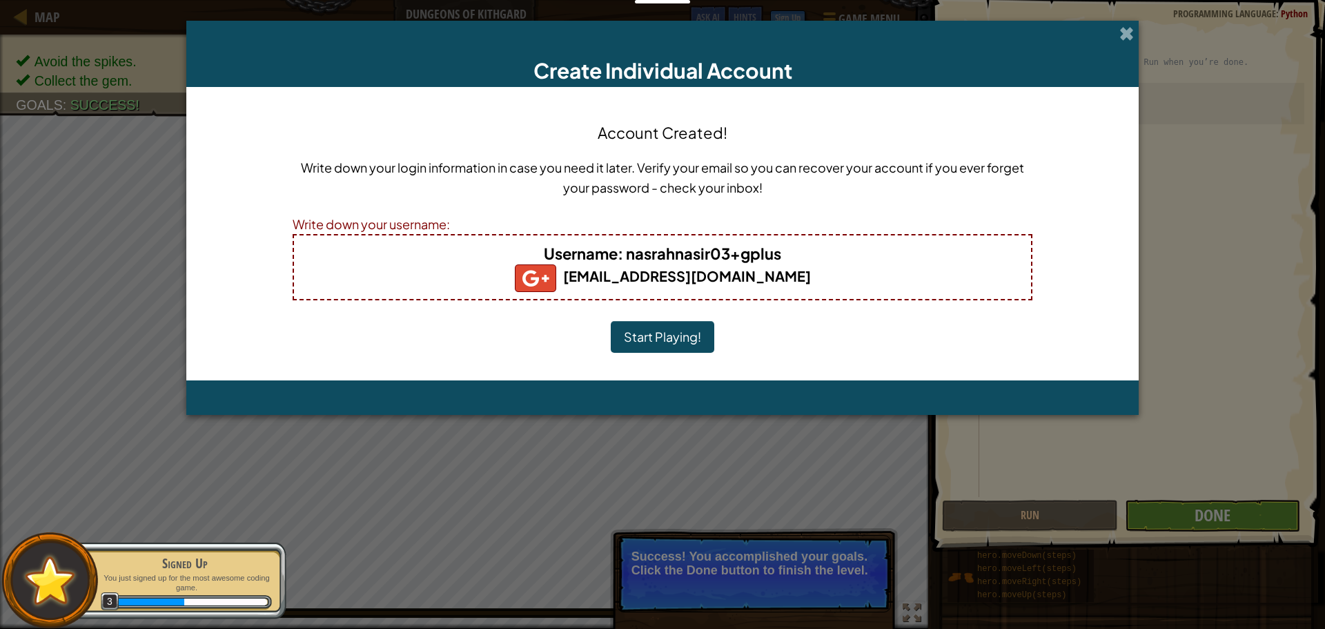
click at [773, 267] on b "[EMAIL_ADDRESS][DOMAIN_NAME]" at bounding box center [663, 275] width 296 height 17
drag, startPoint x: 498, startPoint y: 228, endPoint x: 476, endPoint y: 244, distance: 27.2
click at [497, 228] on div "Write down your username:" at bounding box center [663, 224] width 740 height 20
click at [465, 260] on h4 "Username : nasrahnasir03+gplus" at bounding box center [663, 253] width 710 height 22
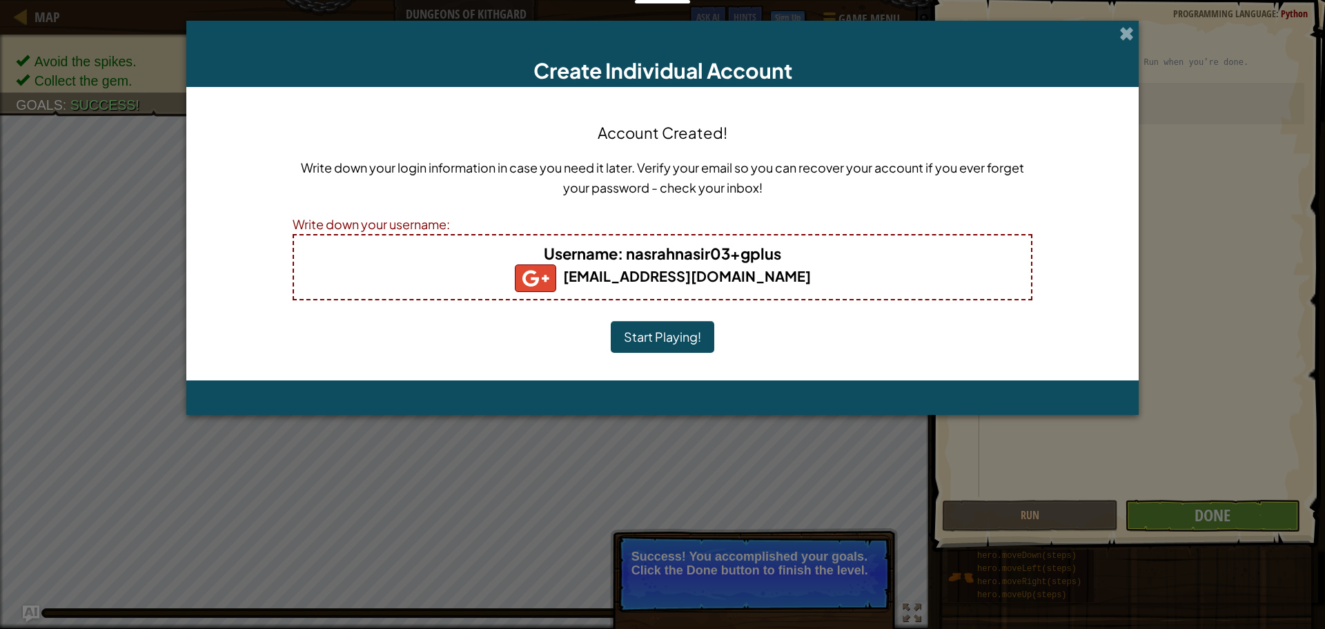
click at [531, 217] on div "Write down your username:" at bounding box center [663, 224] width 740 height 20
click at [417, 224] on div "Write down your username:" at bounding box center [663, 224] width 740 height 20
drag, startPoint x: 564, startPoint y: 253, endPoint x: 600, endPoint y: 243, distance: 37.8
click at [569, 253] on span "Username" at bounding box center [581, 253] width 74 height 19
click at [609, 275] on b "[EMAIL_ADDRESS][DOMAIN_NAME]" at bounding box center [663, 275] width 296 height 17
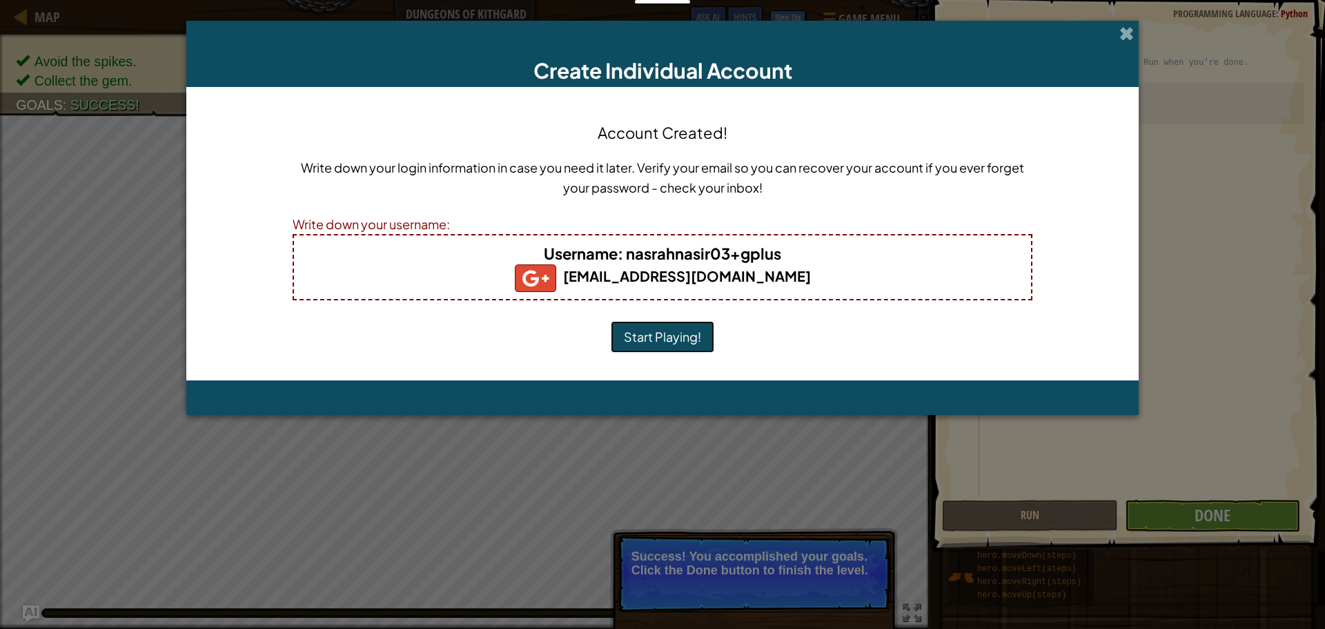
click at [659, 340] on button "Start Playing!" at bounding box center [663, 337] width 104 height 32
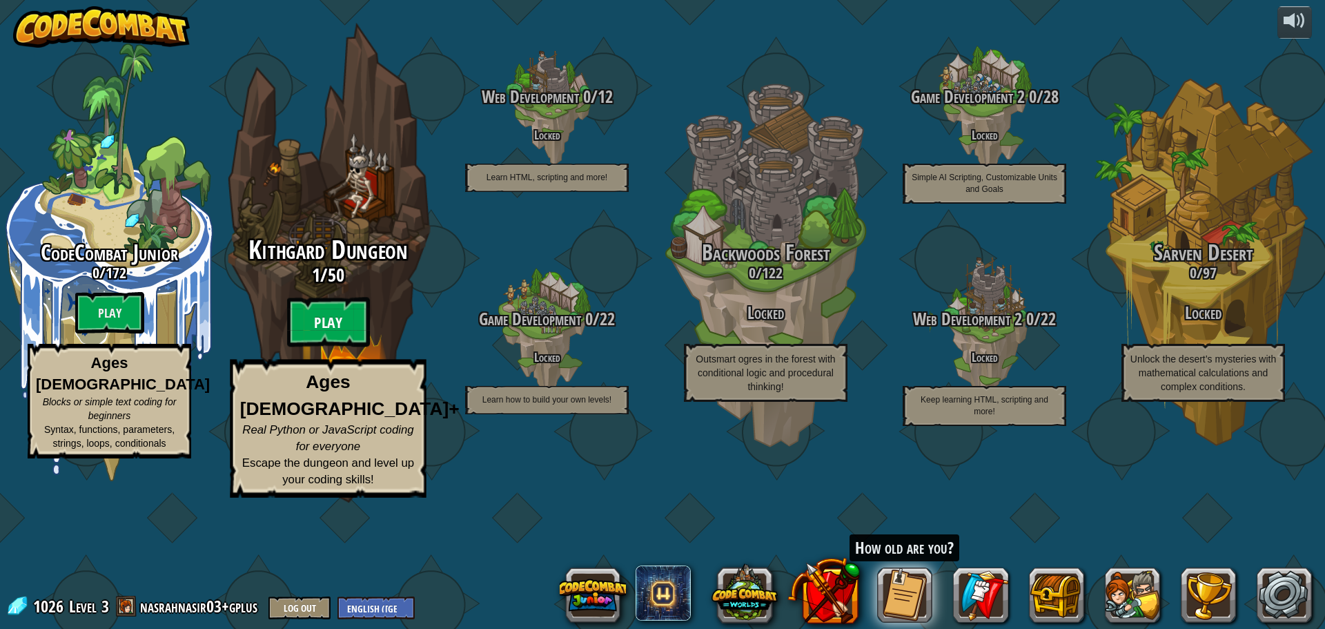
click at [335, 347] on btn "Play" at bounding box center [328, 322] width 83 height 50
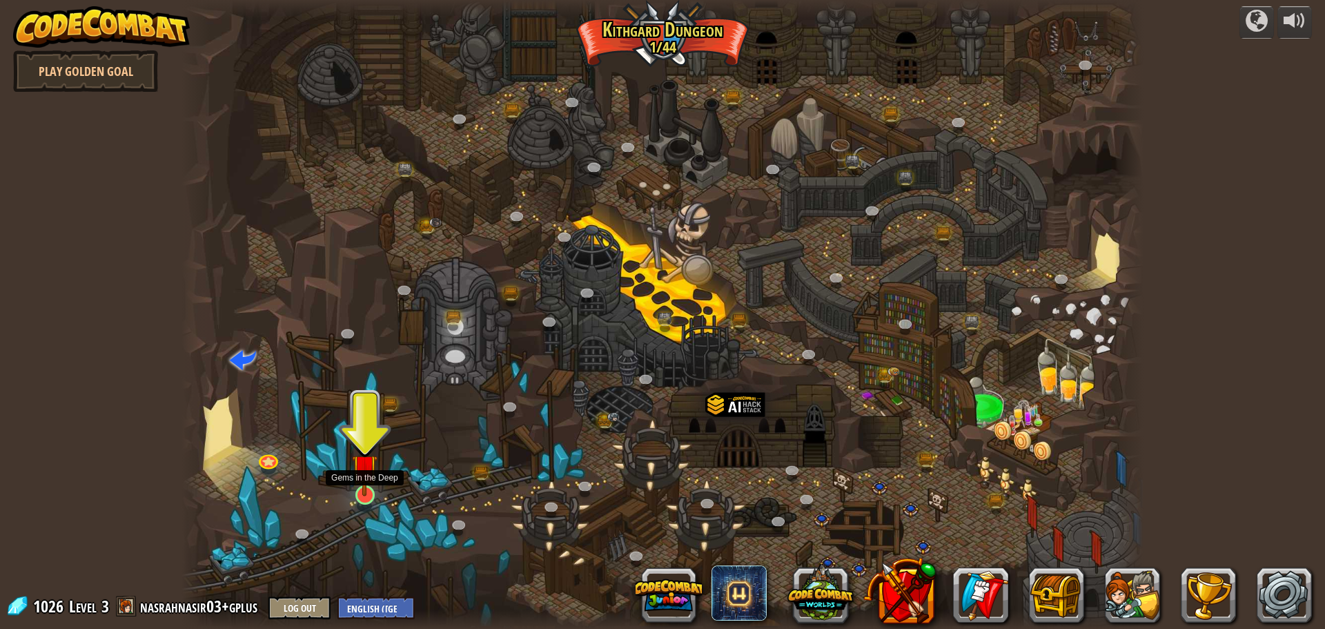
click at [361, 485] on img at bounding box center [365, 467] width 26 height 59
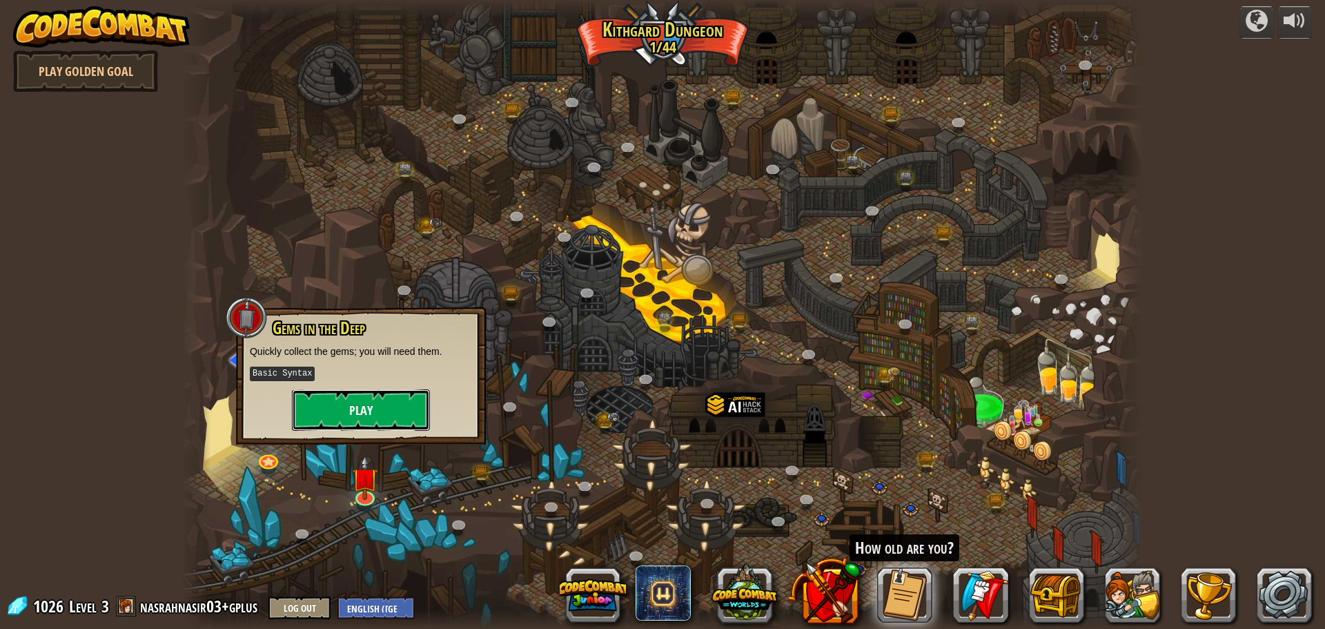
click at [382, 404] on button "Play" at bounding box center [361, 409] width 138 height 41
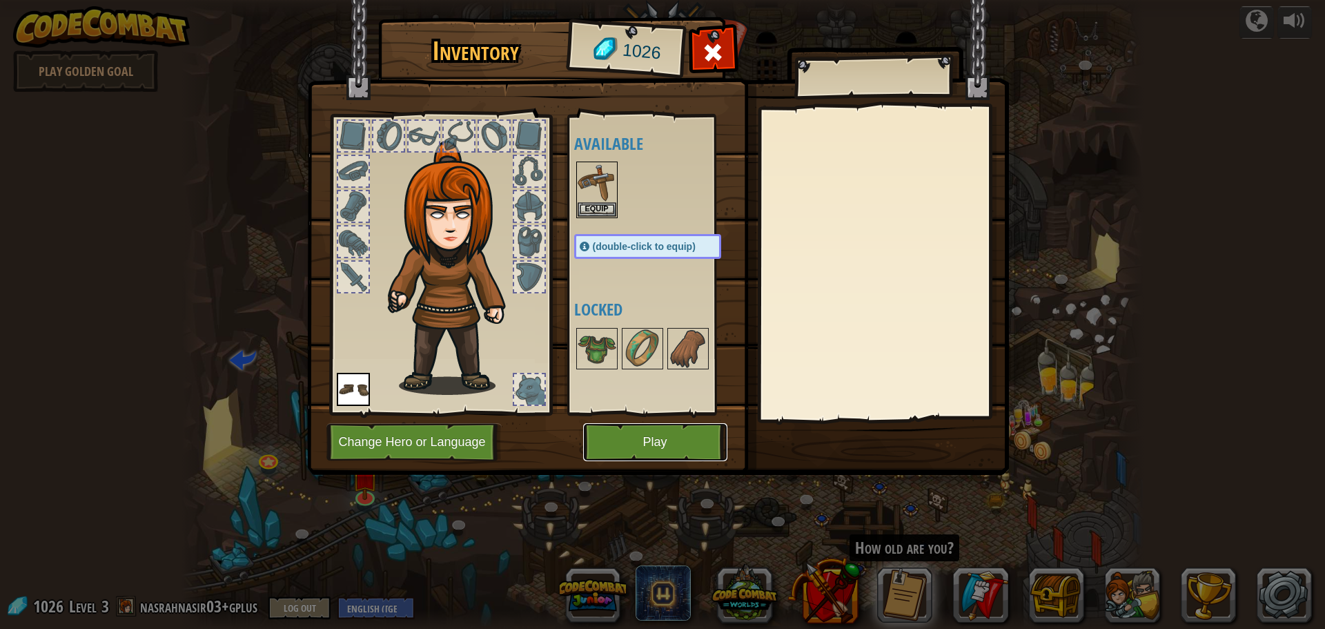
click at [645, 442] on button "Play" at bounding box center [655, 442] width 144 height 38
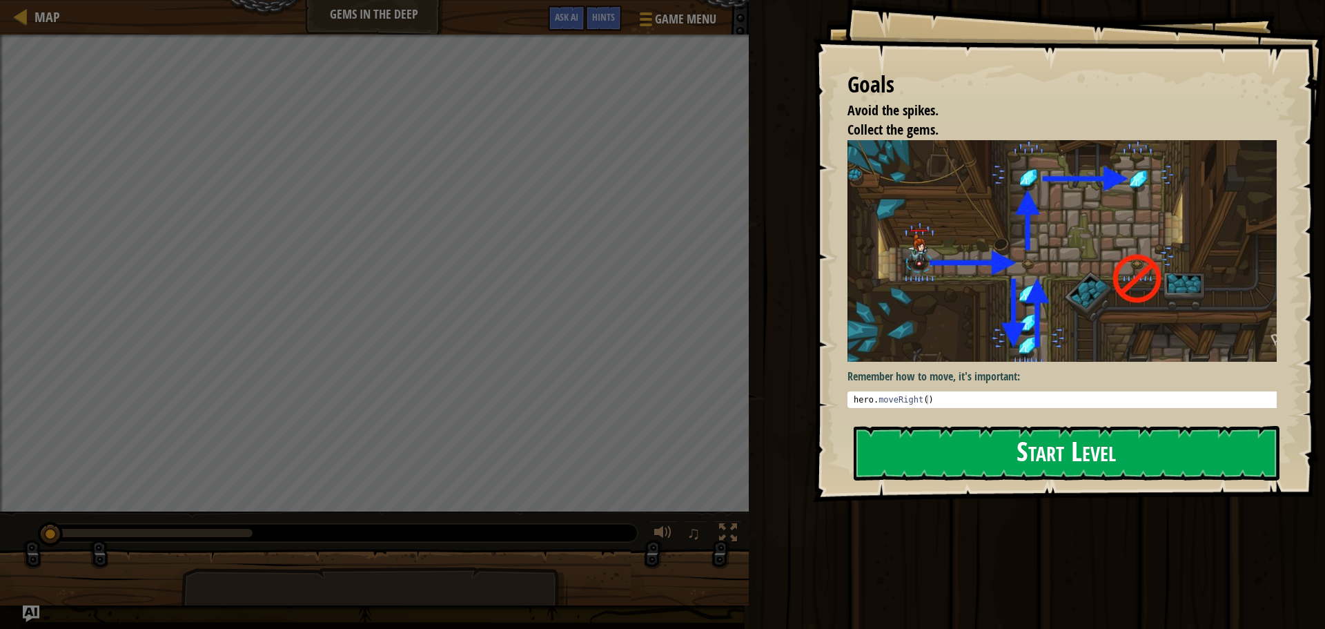
click at [1013, 453] on button "Start Level" at bounding box center [1067, 453] width 426 height 55
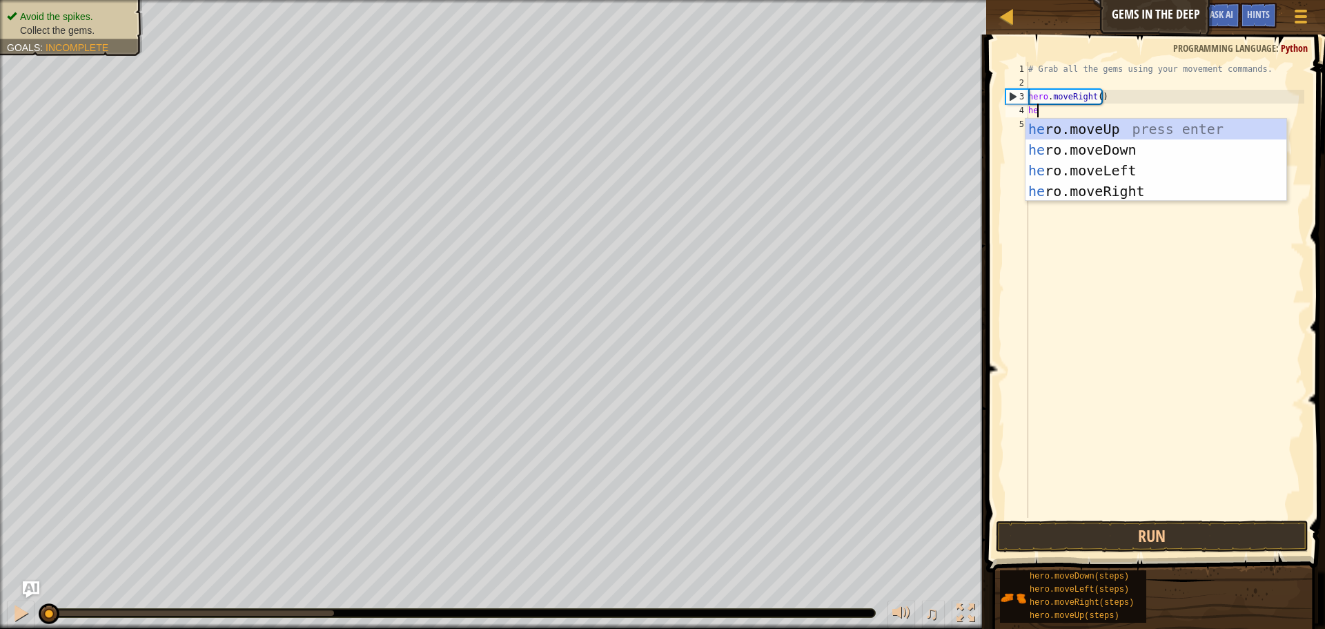
scroll to position [6, 0]
type textarea "hero"
click at [1097, 190] on div "hero .moveUp press enter hero .moveDown press enter hero .moveLeft press enter …" at bounding box center [1156, 181] width 261 height 124
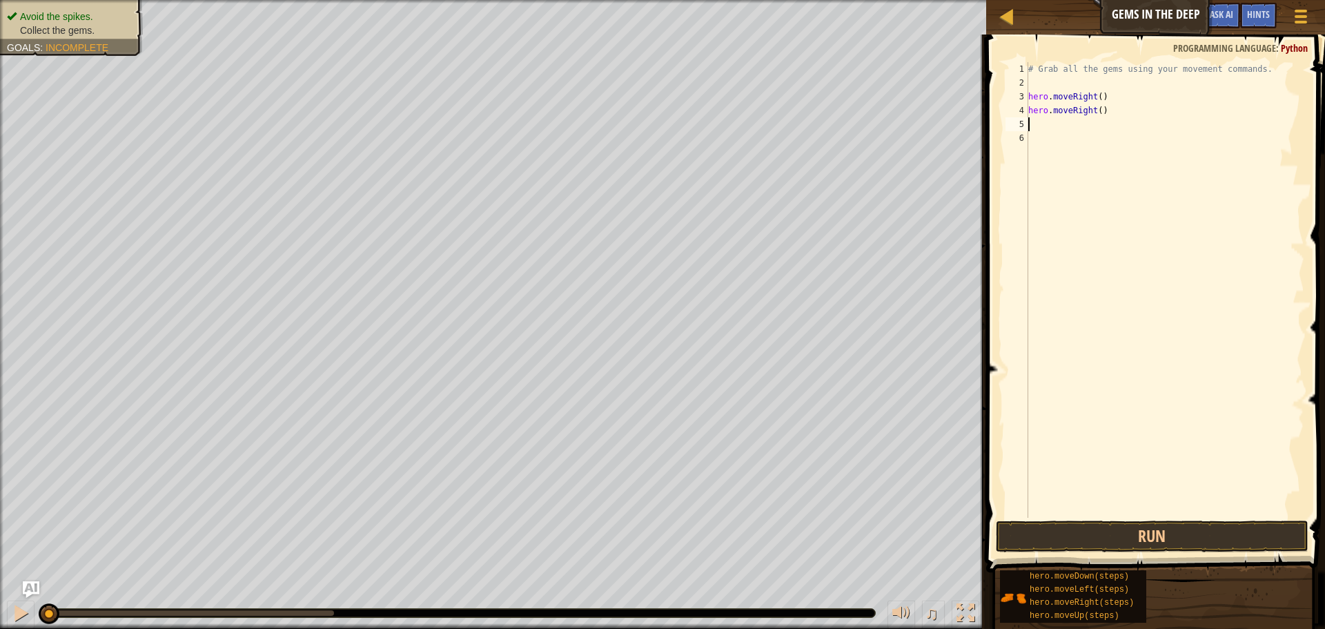
scroll to position [6, 0]
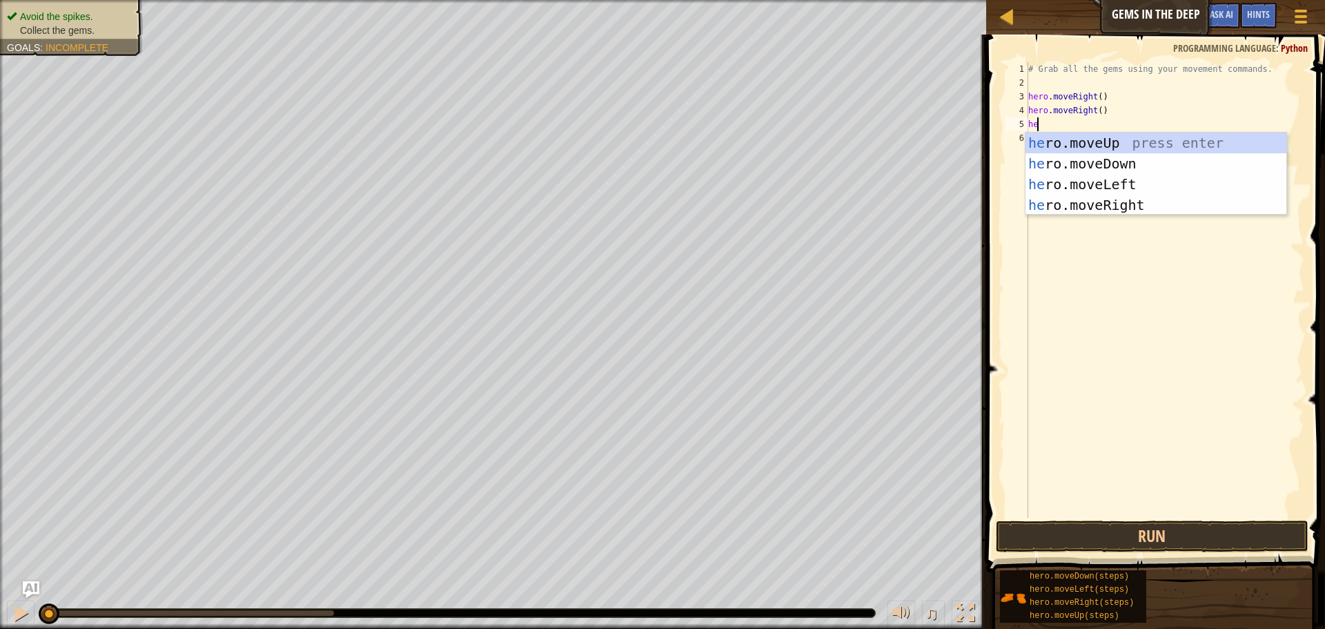
type textarea "her"
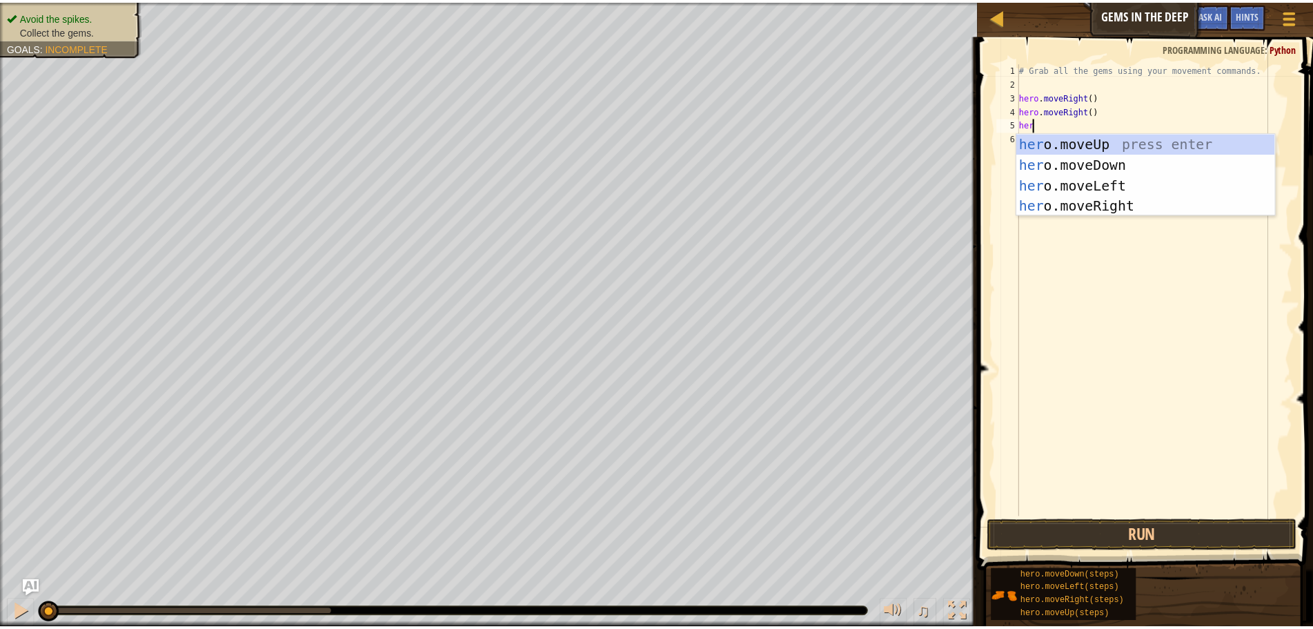
scroll to position [6, 1]
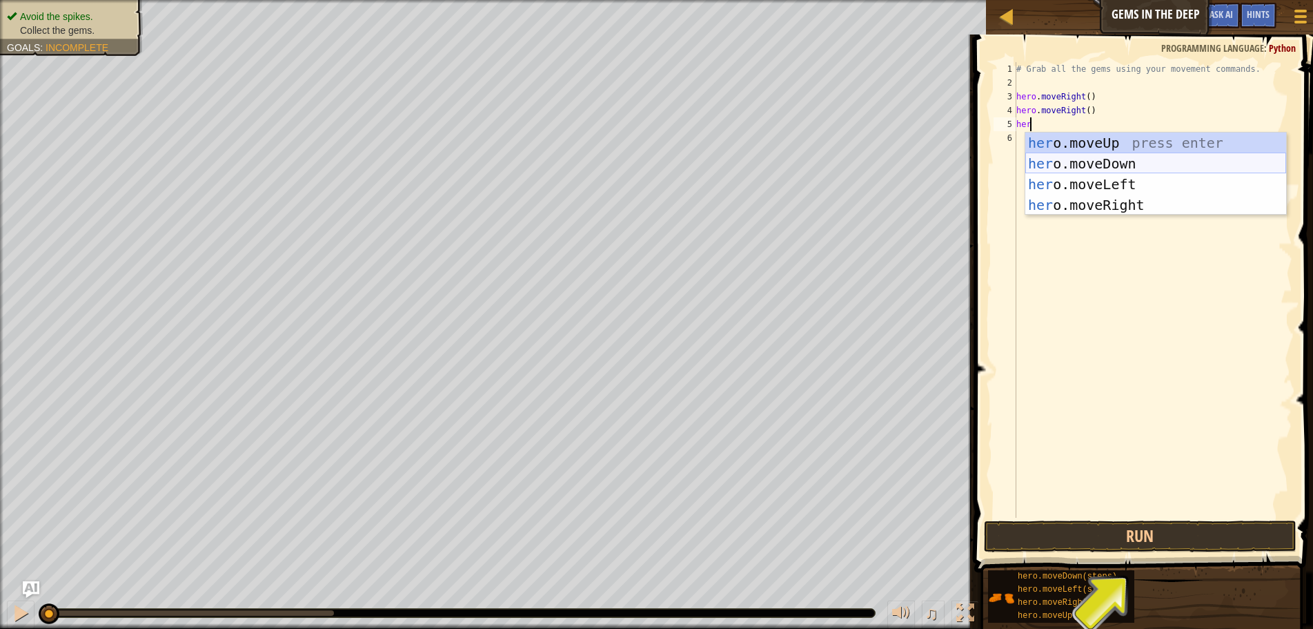
click at [1066, 172] on div "her o.moveUp press enter her o.moveDown press enter her o.moveLeft press enter …" at bounding box center [1156, 195] width 261 height 124
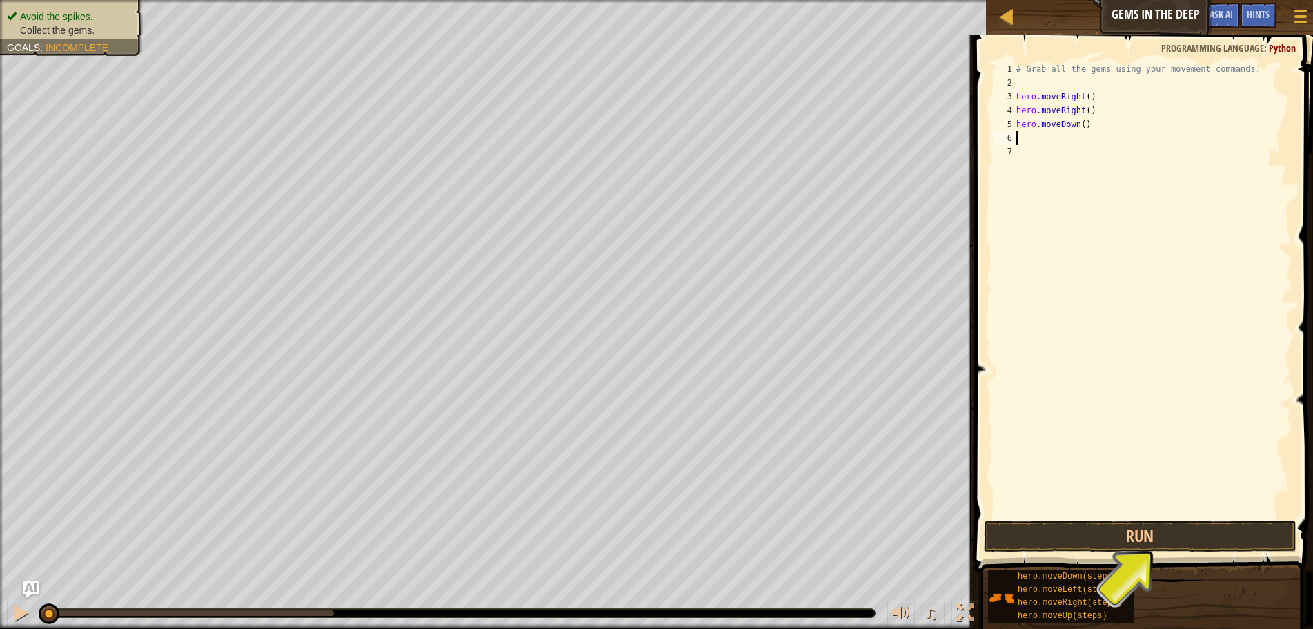
scroll to position [6, 0]
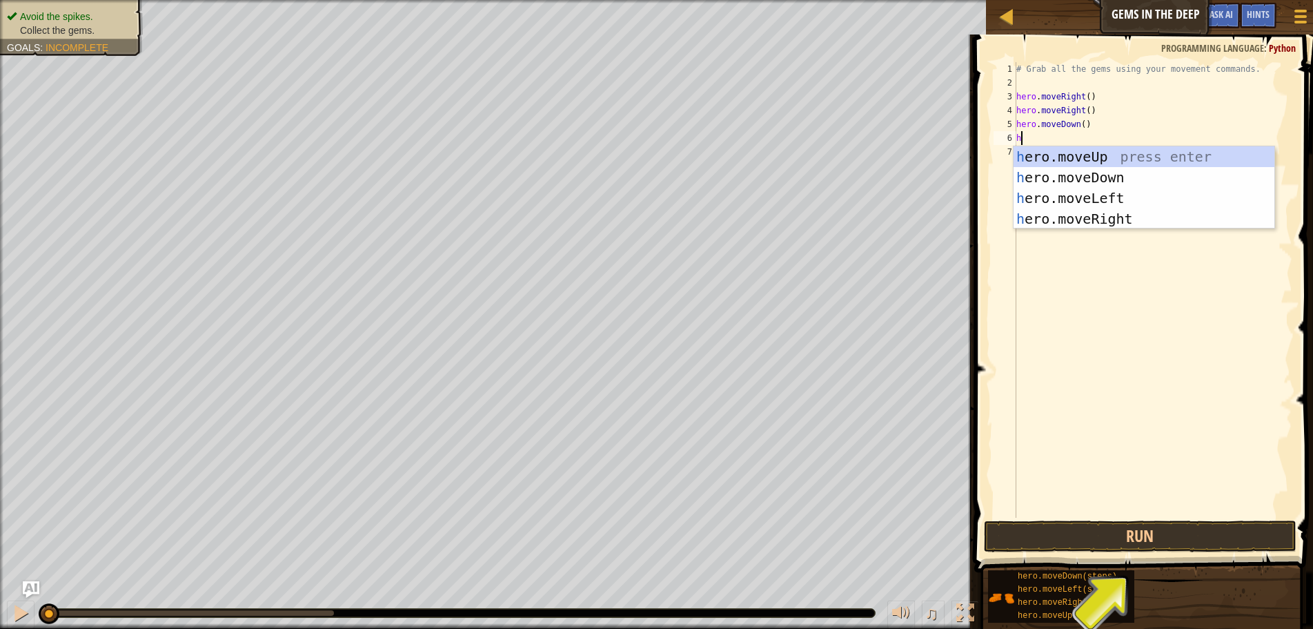
type textarea "he"
click at [1068, 162] on div "he ro.moveUp press enter he ro.moveDown press enter he ro.moveLeft press enter …" at bounding box center [1144, 208] width 261 height 124
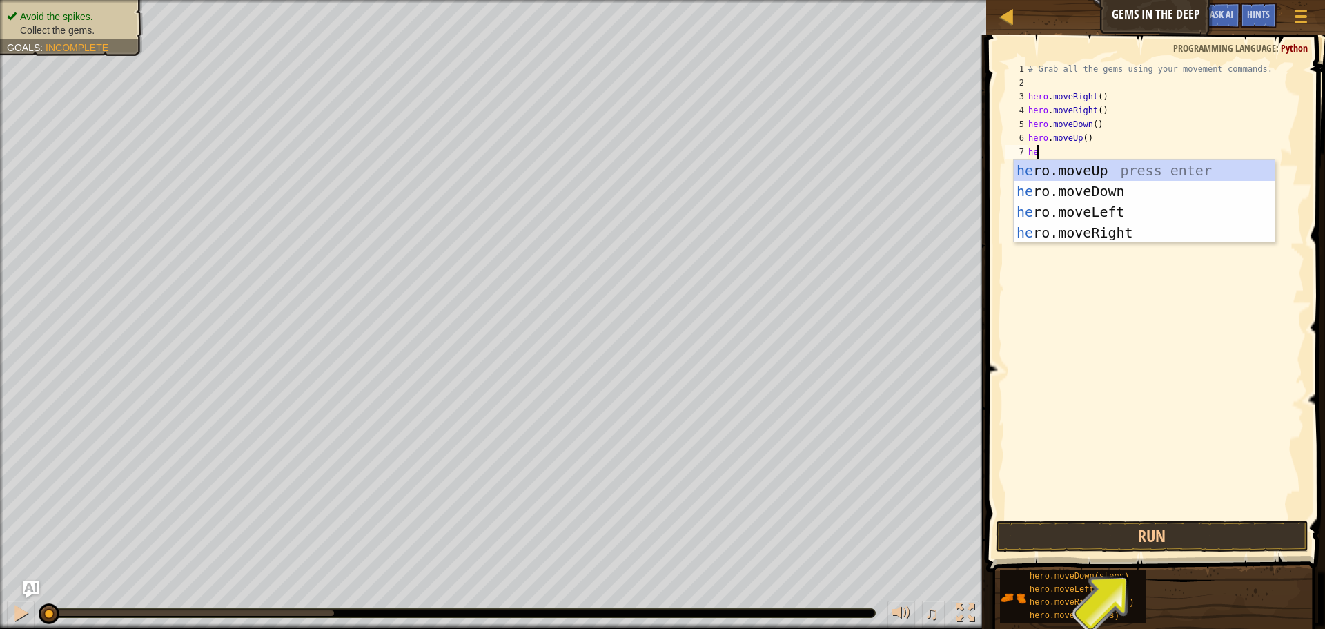
type textarea "her"
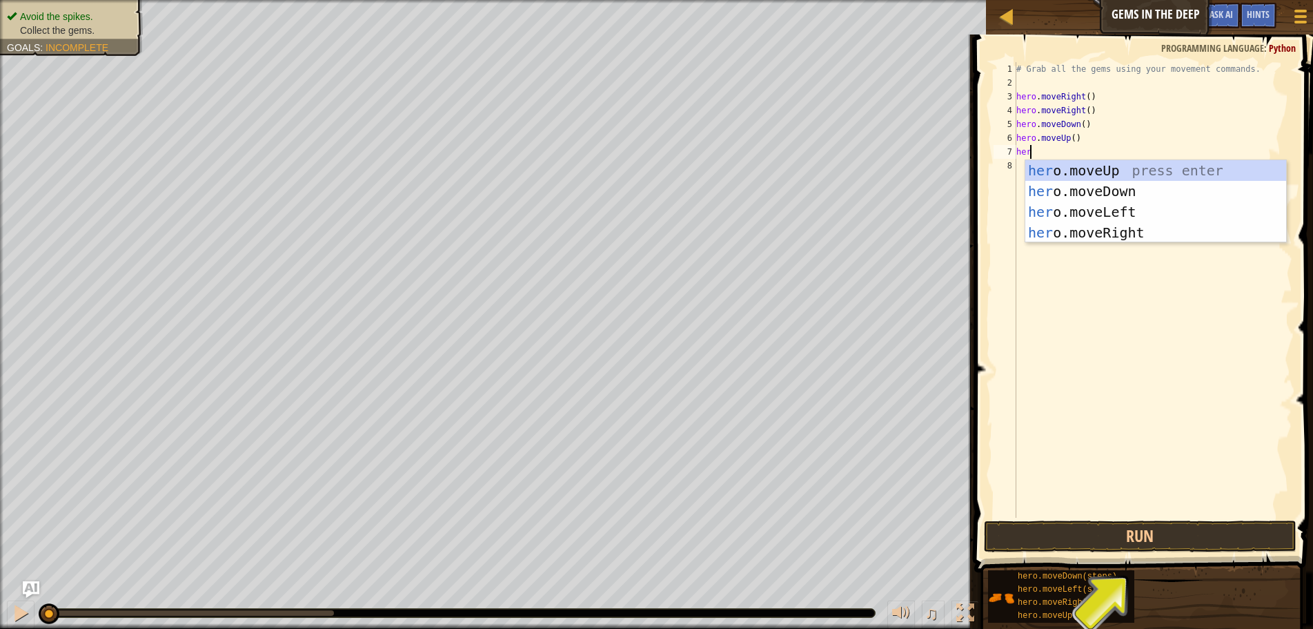
scroll to position [6, 1]
click at [1081, 253] on div "# Grab all the gems using your movement commands. hero . moveRight ( ) hero . m…" at bounding box center [1153, 303] width 279 height 483
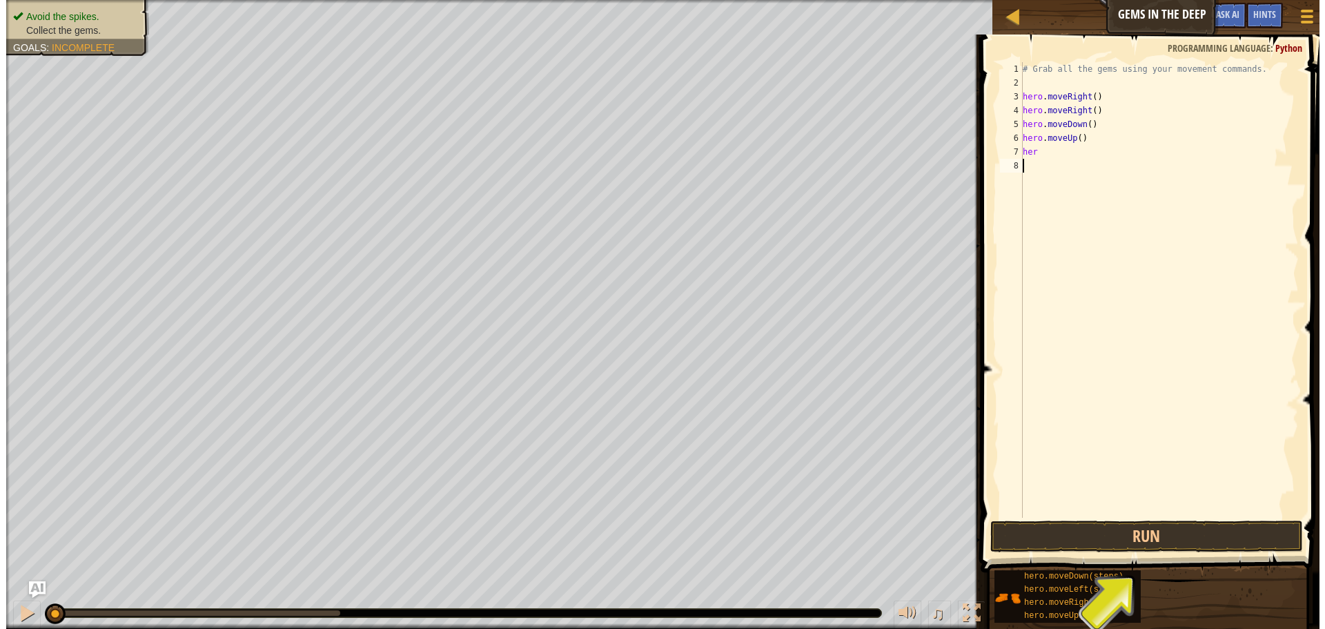
scroll to position [6, 0]
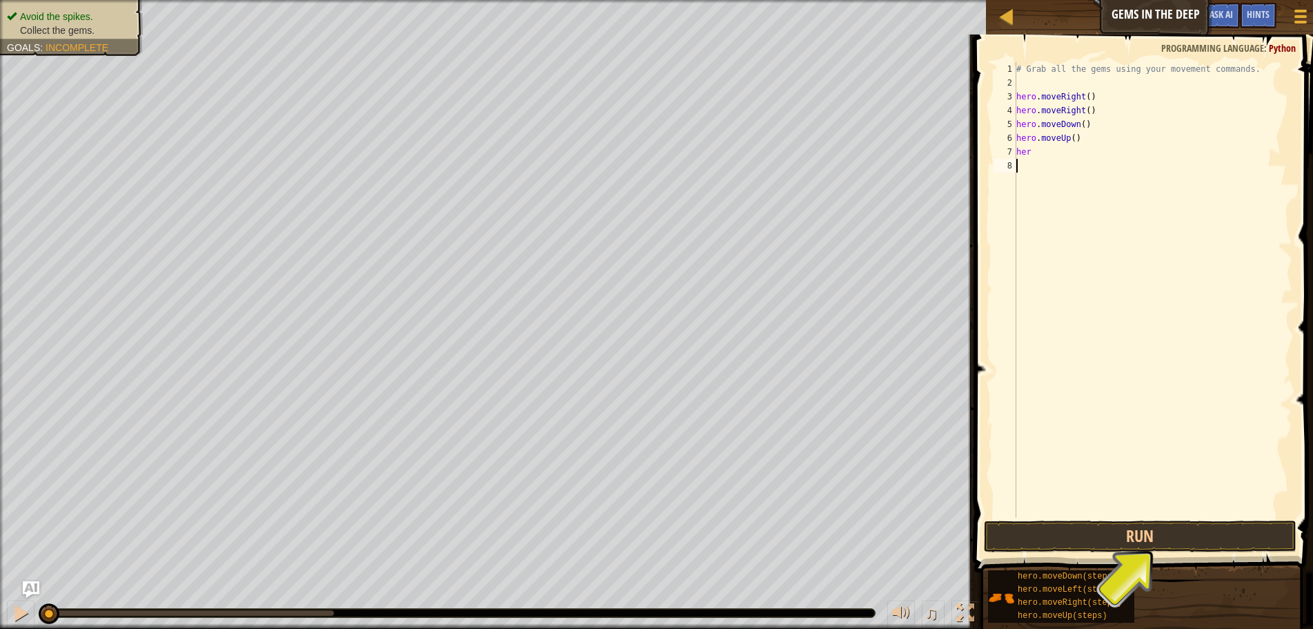
click at [1033, 151] on div "# Grab all the gems using your movement commands. hero . moveRight ( ) hero . m…" at bounding box center [1153, 303] width 279 height 483
type textarea "h"
type textarea "hero.moveUp()"
click at [1128, 542] on button "Run" at bounding box center [1140, 536] width 313 height 32
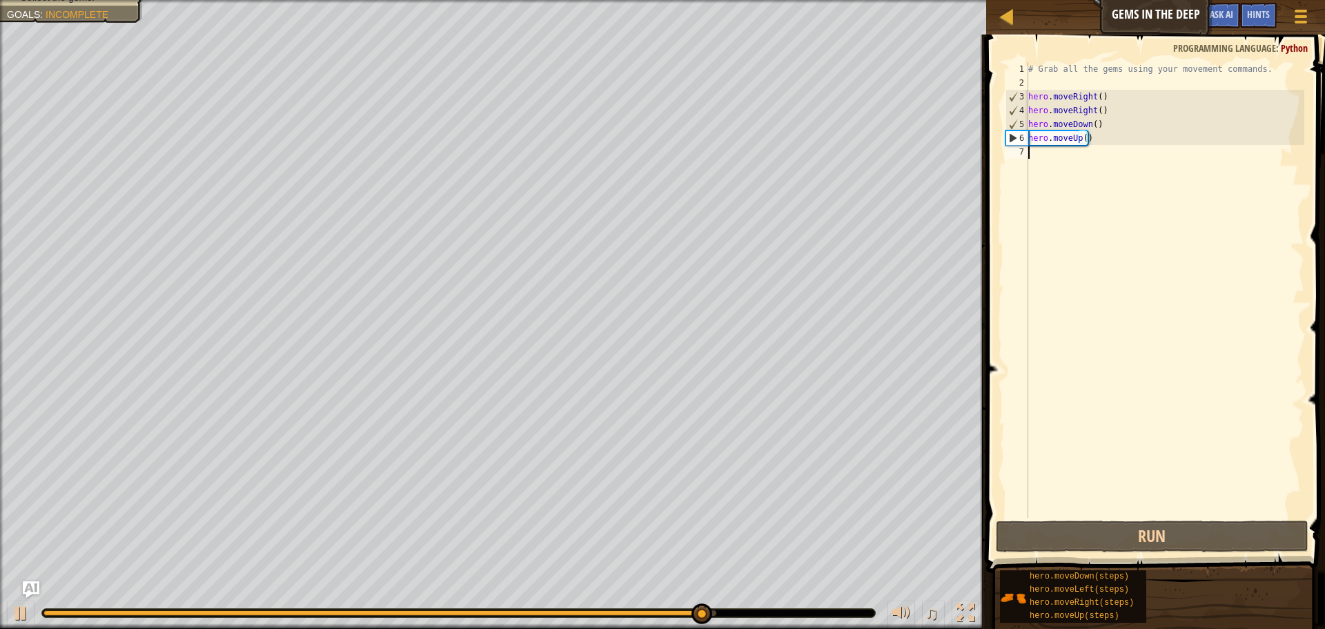
click at [1039, 150] on div "# Grab all the gems using your movement commands. hero . moveRight ( ) hero . m…" at bounding box center [1165, 303] width 279 height 483
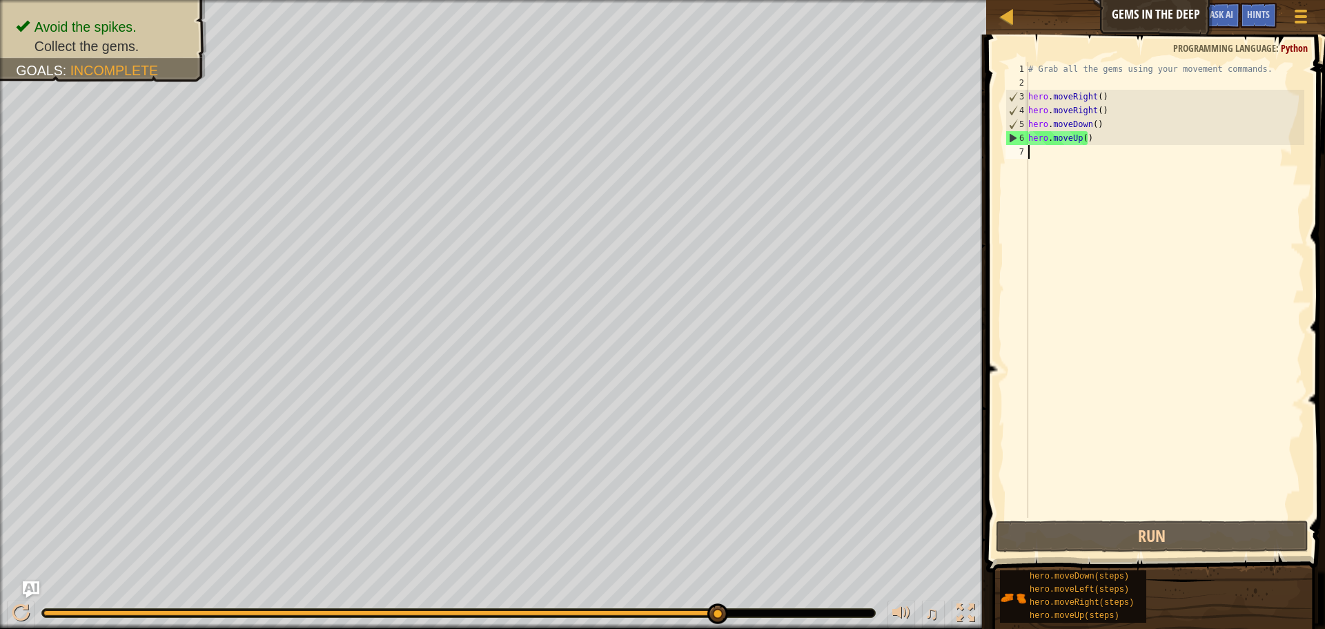
click at [1039, 150] on div "# Grab all the gems using your movement commands. hero . moveRight ( ) hero . m…" at bounding box center [1165, 303] width 279 height 483
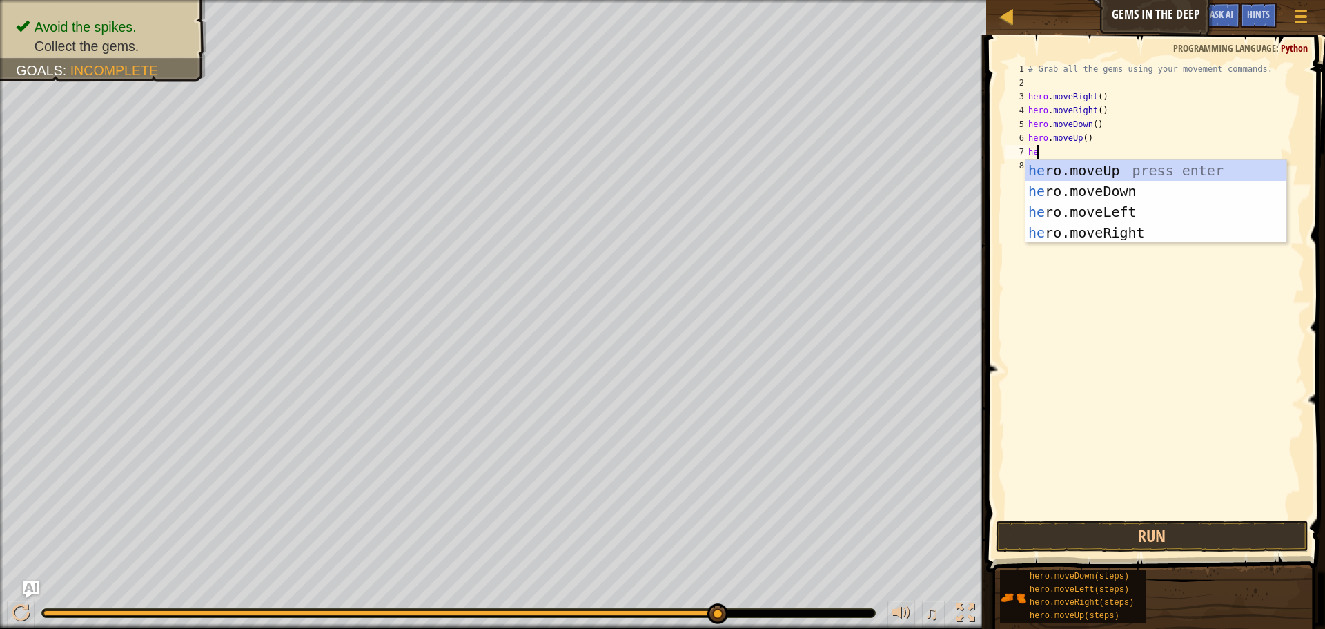
scroll to position [6, 1]
type textarea "hero"
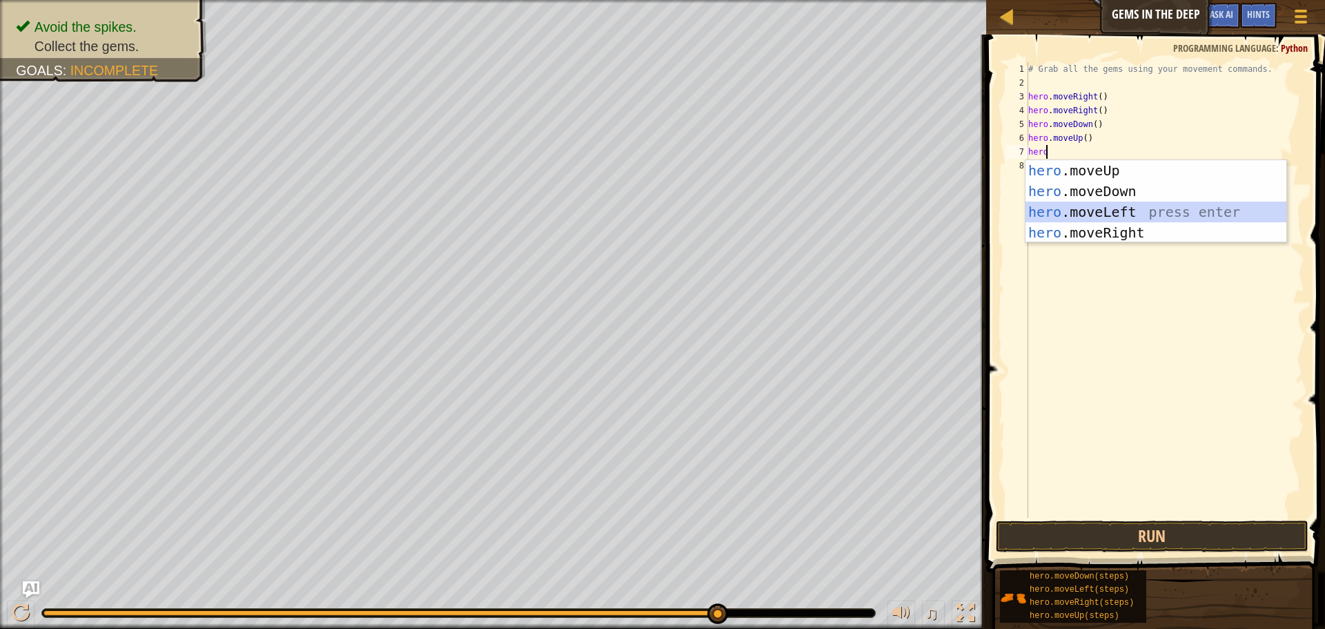
click at [1064, 213] on div "hero .moveUp press enter hero .moveDown press enter hero .moveLeft press enter …" at bounding box center [1156, 222] width 261 height 124
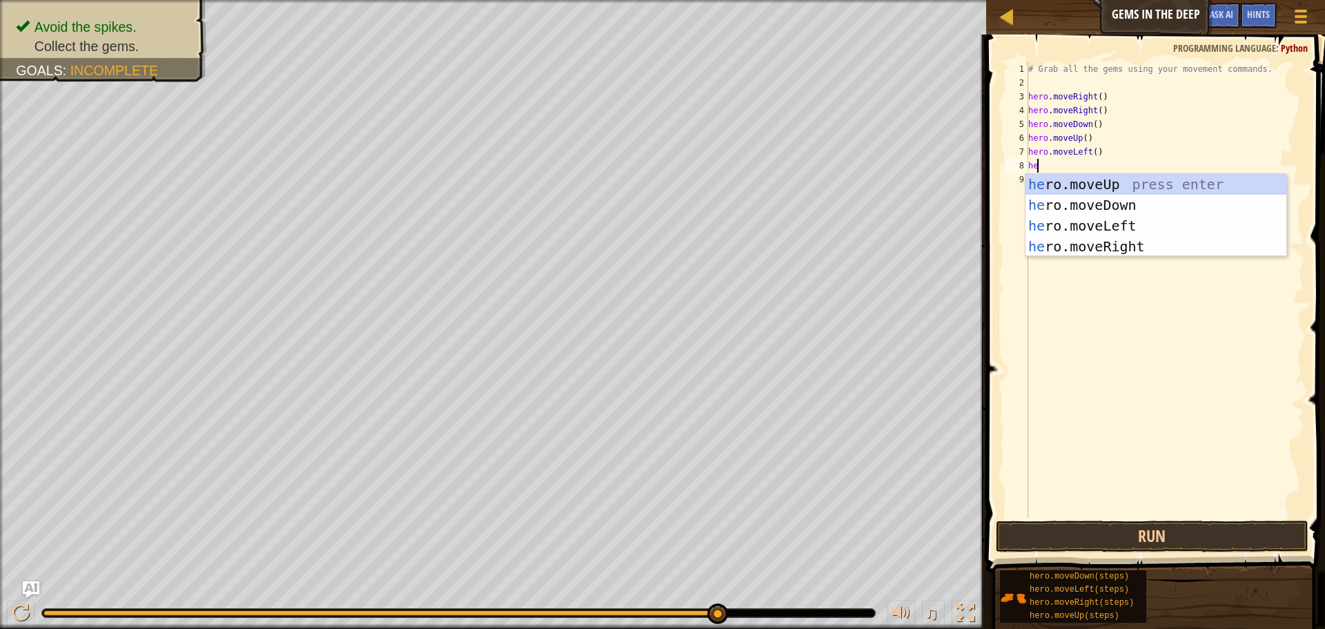
type textarea "her"
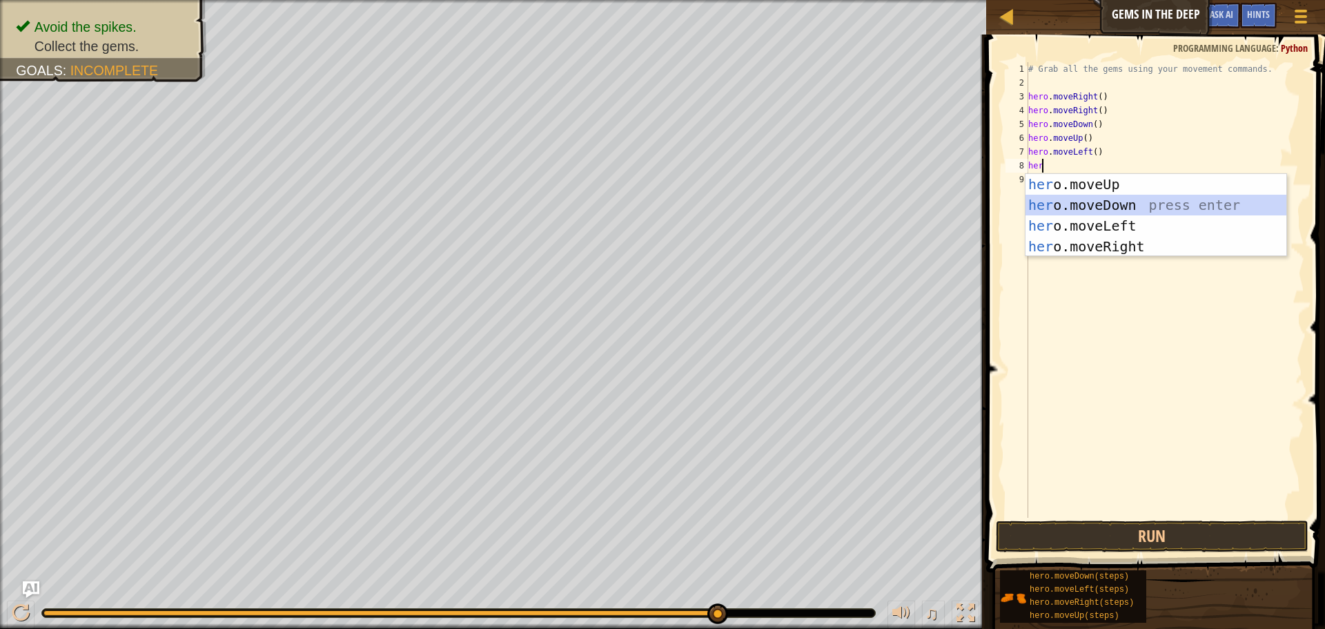
click at [1064, 213] on div "her o.moveUp press enter her o.moveDown press enter her o.moveLeft press enter …" at bounding box center [1156, 236] width 261 height 124
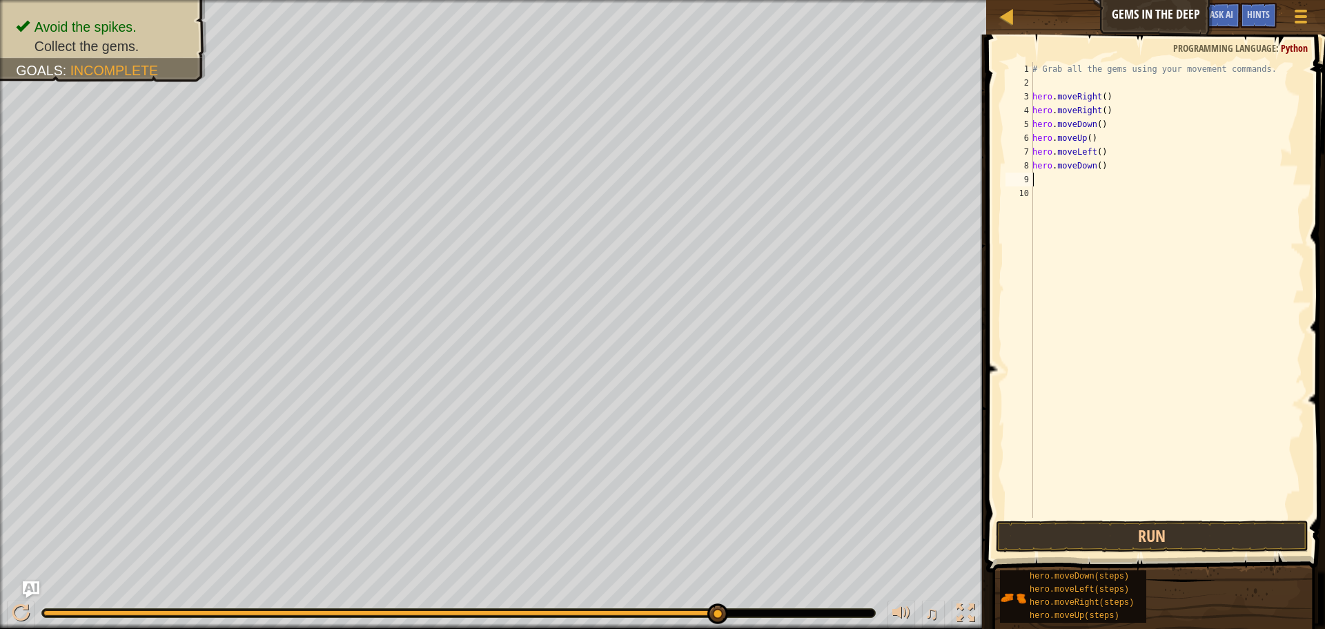
scroll to position [6, 0]
click at [1106, 153] on div "# Grab all the gems using your movement commands. hero . moveRight ( ) hero . m…" at bounding box center [1167, 303] width 275 height 483
type textarea "hero.moveLeft()"
click at [1177, 542] on button "Run" at bounding box center [1152, 536] width 313 height 32
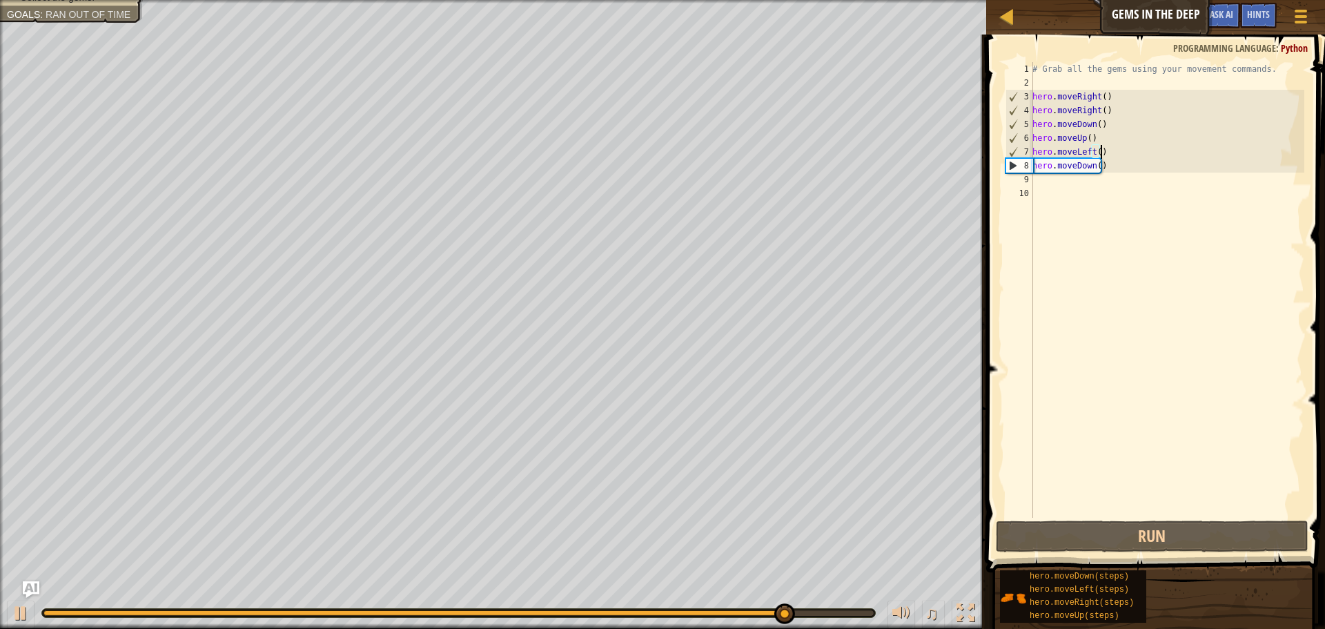
click at [1039, 176] on div "# Grab all the gems using your movement commands. hero . moveRight ( ) hero . m…" at bounding box center [1167, 303] width 275 height 483
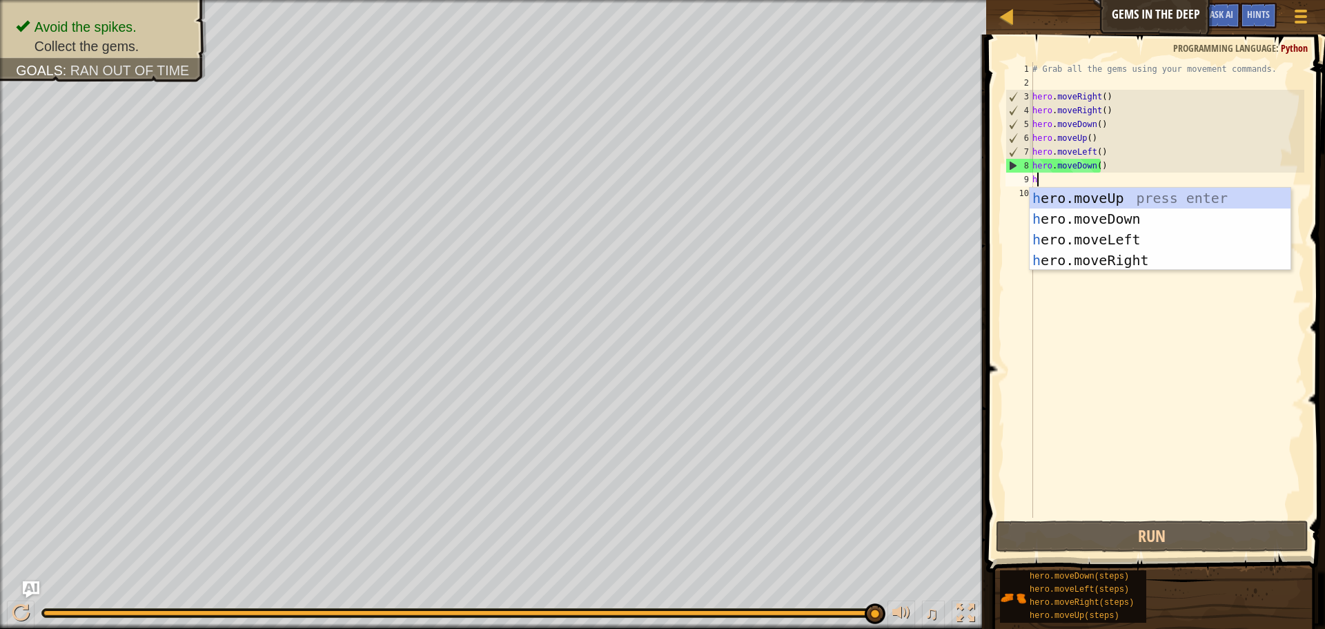
type textarea "he"
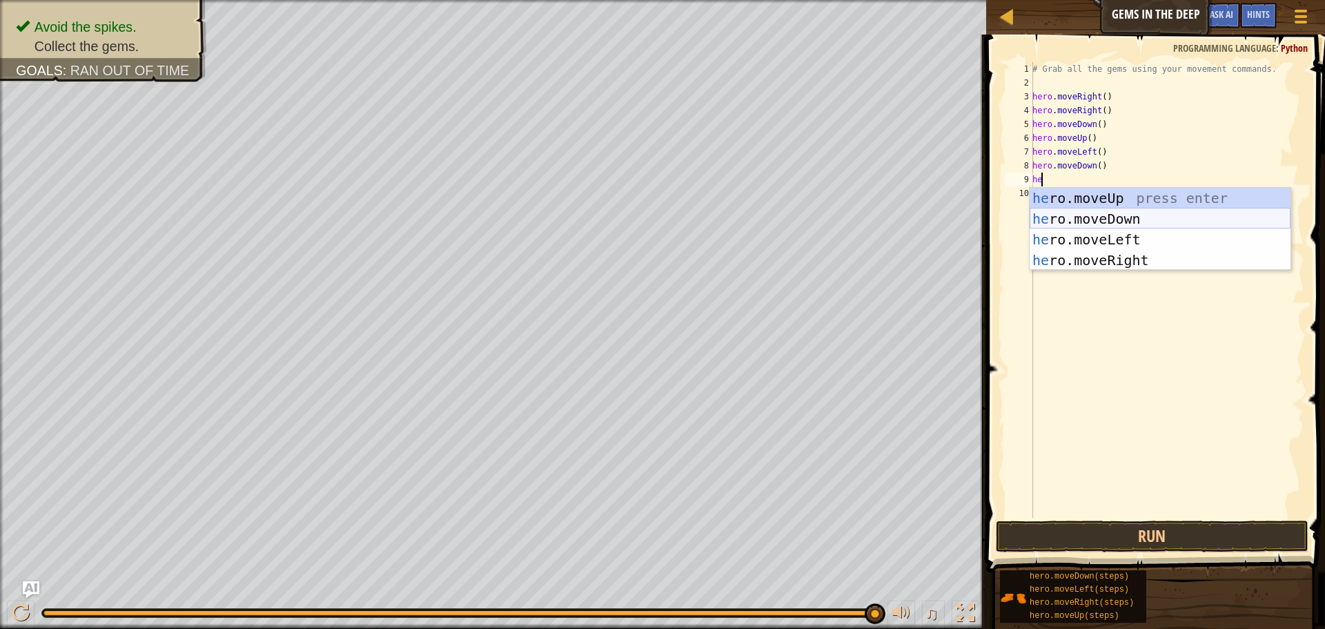
click at [1042, 222] on div "he ro.moveUp press enter he ro.moveDown press enter he ro.moveLeft press enter …" at bounding box center [1160, 250] width 261 height 124
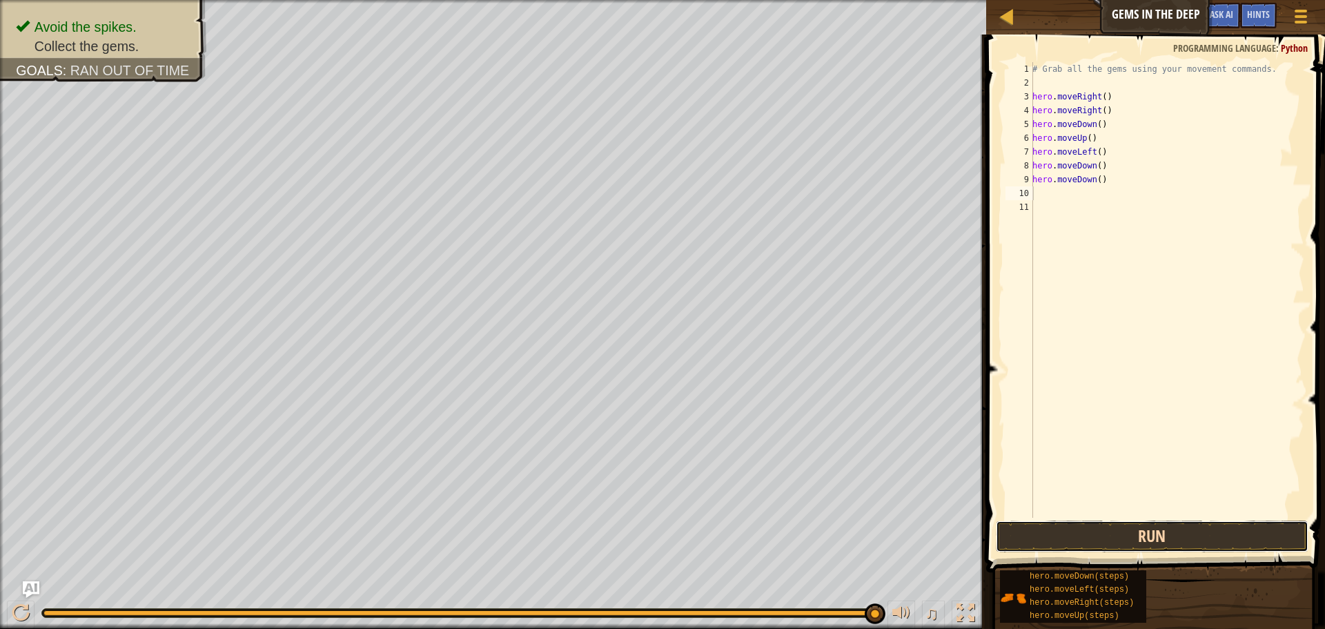
click at [1124, 531] on button "Run" at bounding box center [1152, 536] width 313 height 32
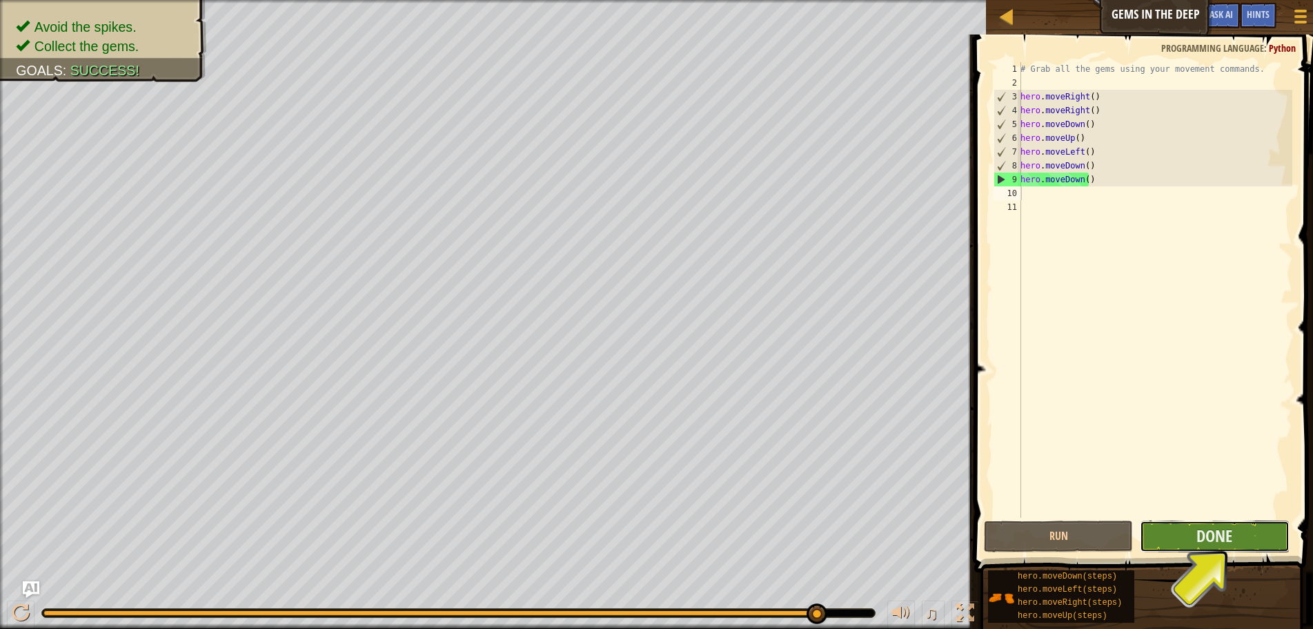
click at [1244, 534] on button "Done" at bounding box center [1214, 536] width 149 height 32
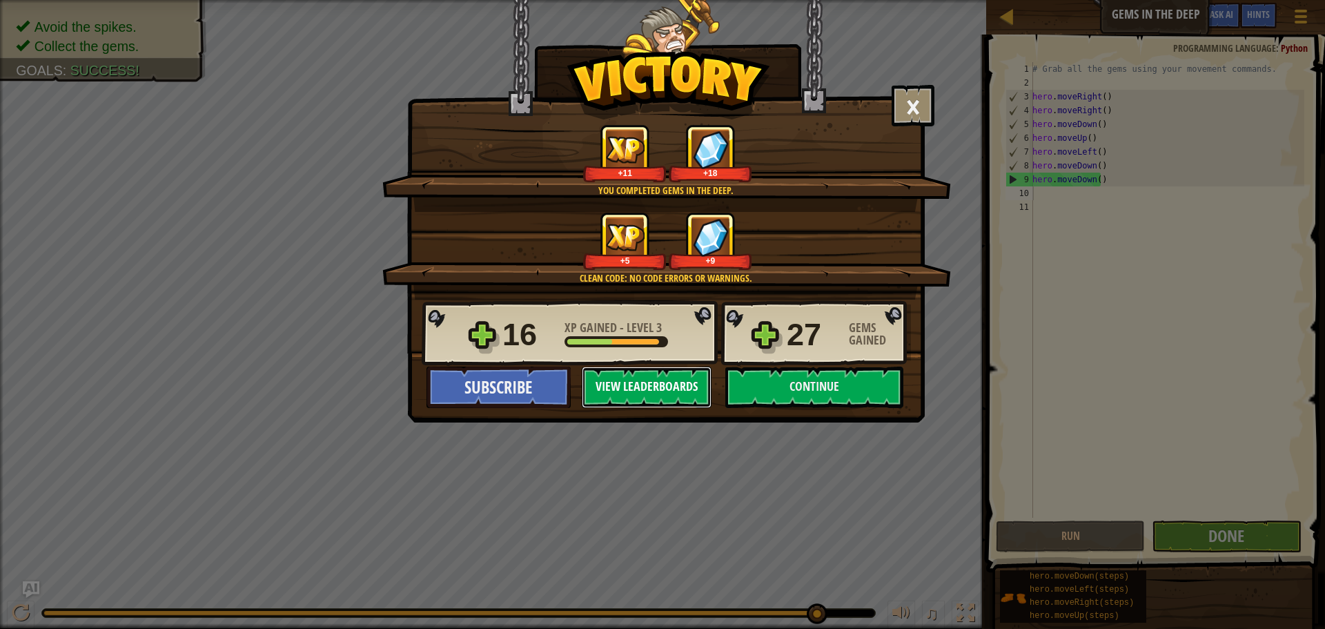
click at [671, 388] on button "View Leaderboards" at bounding box center [647, 386] width 130 height 41
